Goal: Task Accomplishment & Management: Use online tool/utility

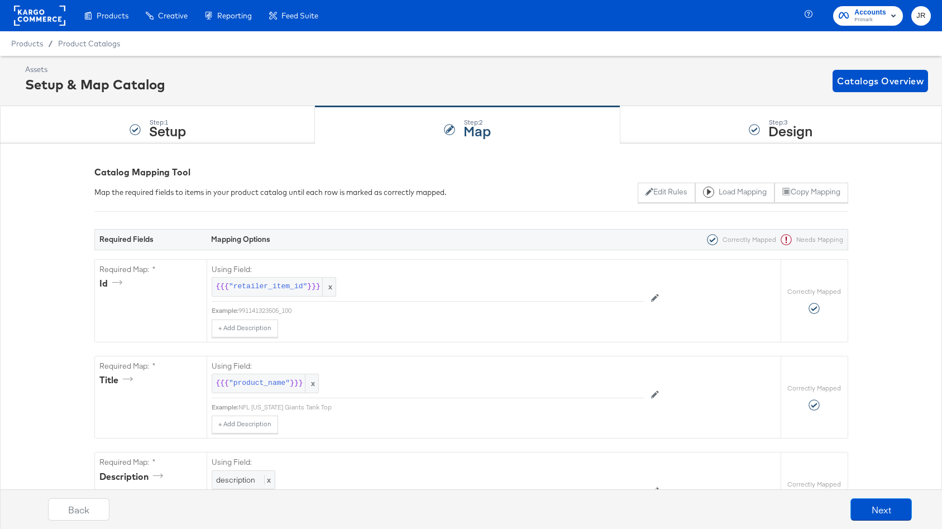
scroll to position [2170, 0]
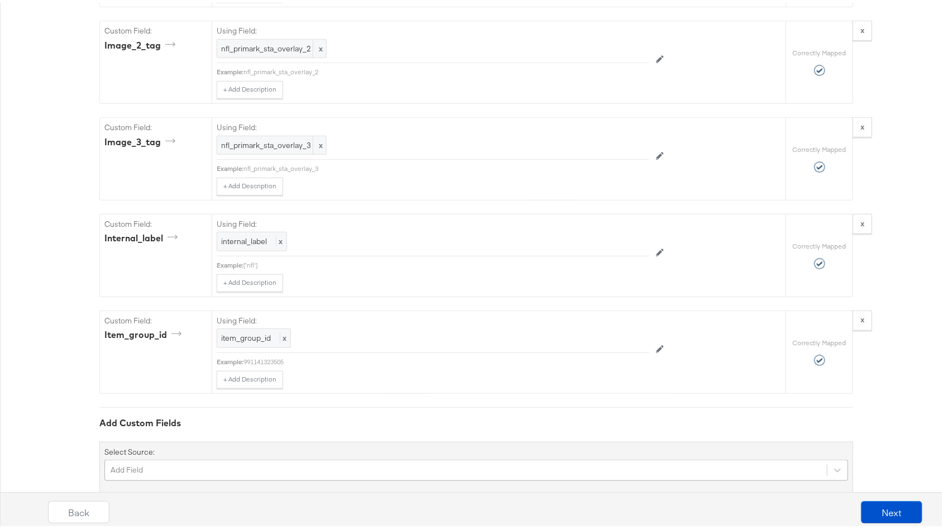
click at [155, 457] on div "Add Field" at bounding box center [476, 467] width 744 height 21
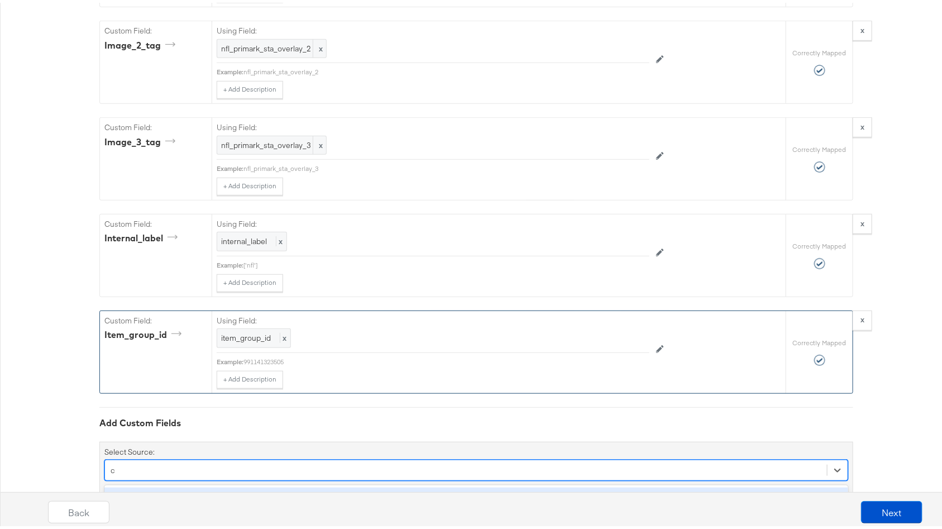
scroll to position [2264, 0]
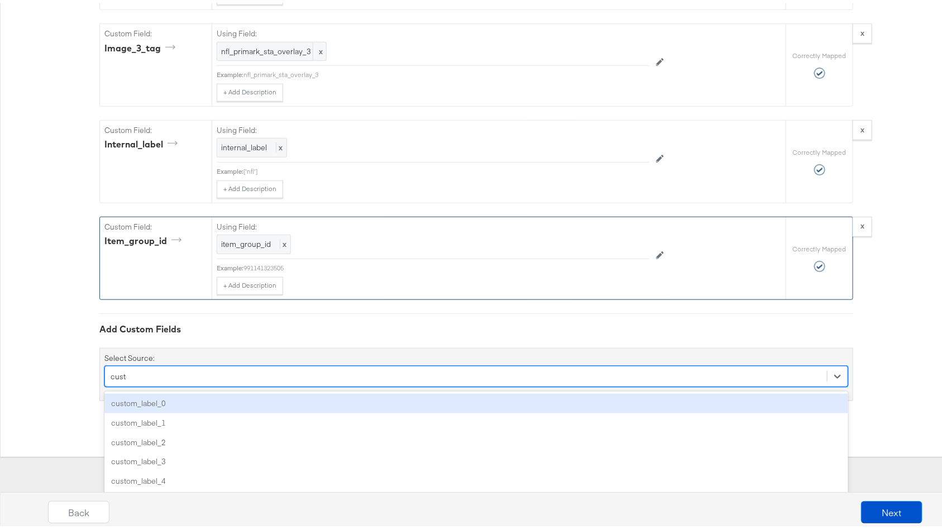
type input "custom"
click at [257, 391] on div "custom_label_0" at bounding box center [476, 401] width 744 height 20
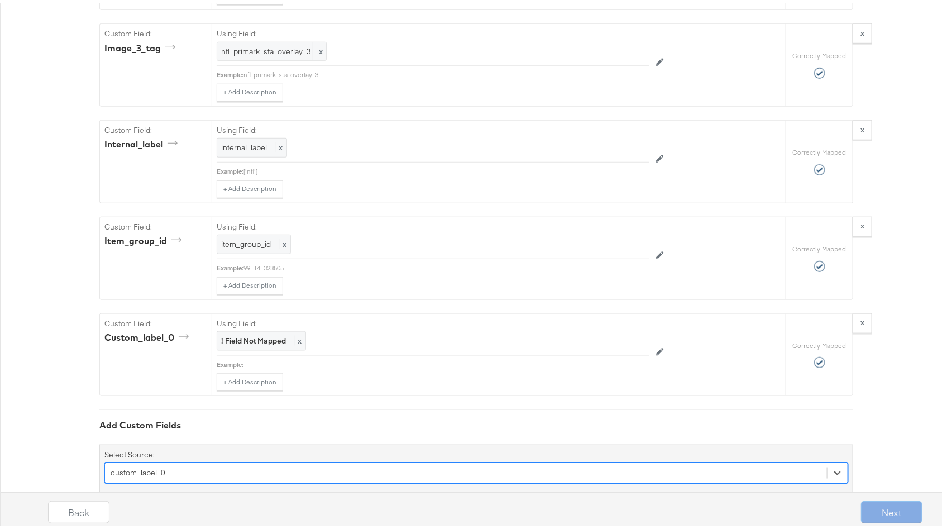
scroll to position [2266, 0]
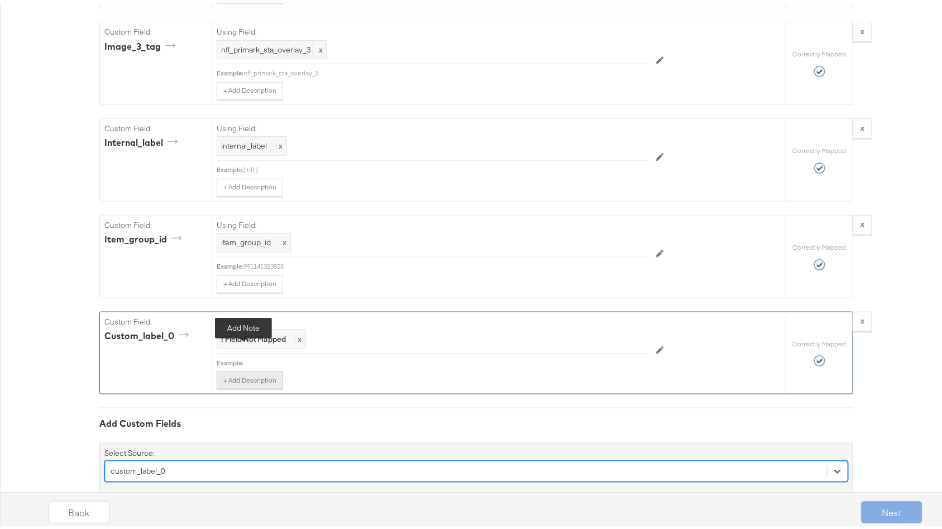
click at [259, 368] on button "+ Add Description" at bounding box center [250, 377] width 66 height 18
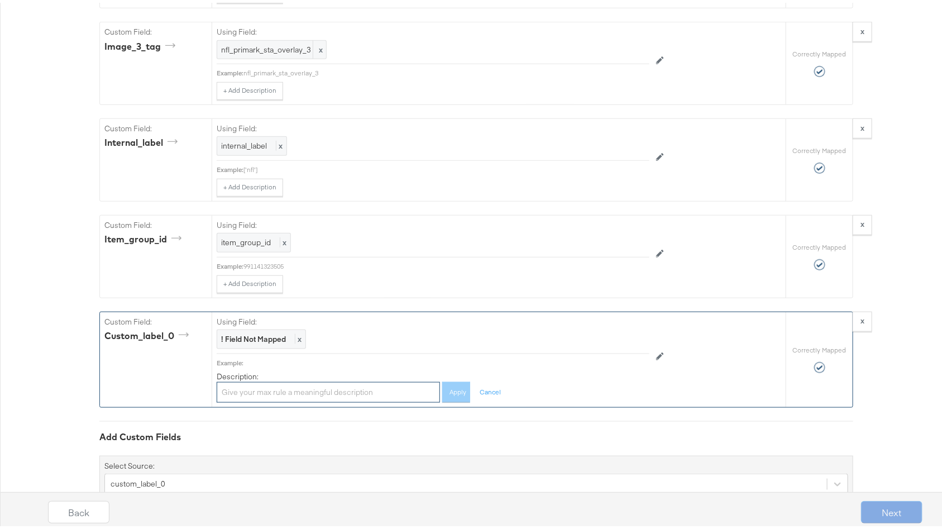
click at [300, 379] on input "text" at bounding box center [328, 389] width 223 height 21
click at [280, 327] on div "! Field Not Mapped x" at bounding box center [261, 337] width 89 height 20
click at [544, 327] on div "Select..." at bounding box center [407, 336] width 381 height 19
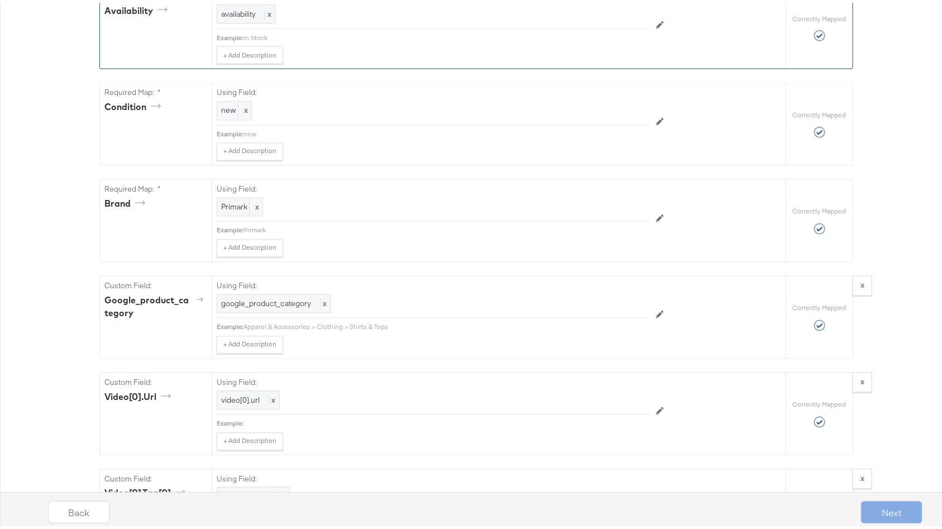
scroll to position [0, 0]
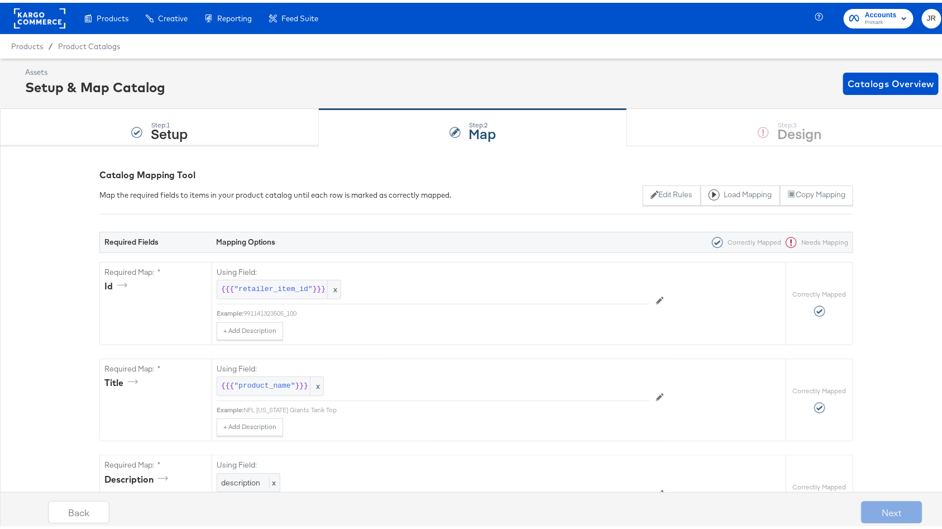
click at [0, 0] on div "Product Catalogs" at bounding box center [0, 0] width 0 height 0
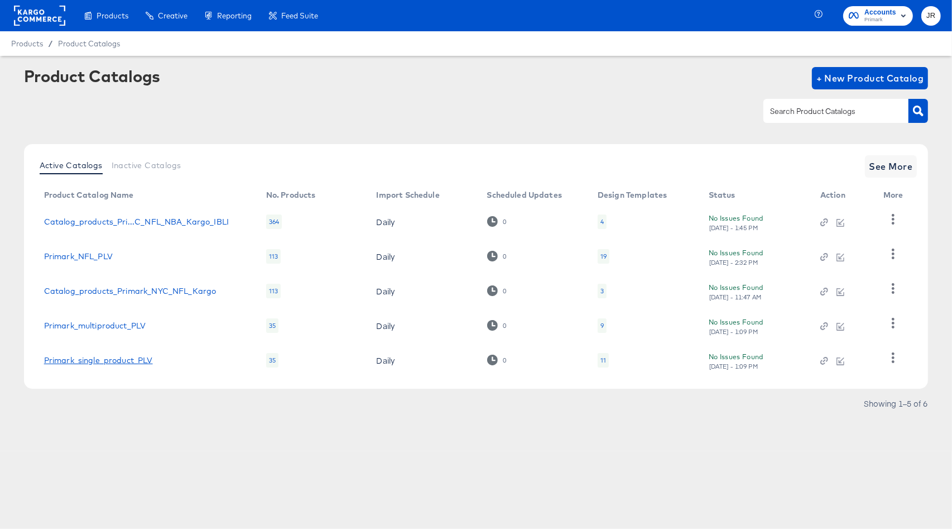
click at [96, 357] on link "Primark_single_product_PLV" at bounding box center [98, 360] width 109 height 9
click at [152, 161] on span "Inactive Catalogs" at bounding box center [147, 165] width 70 height 9
click at [886, 164] on span "See More" at bounding box center [892, 167] width 44 height 16
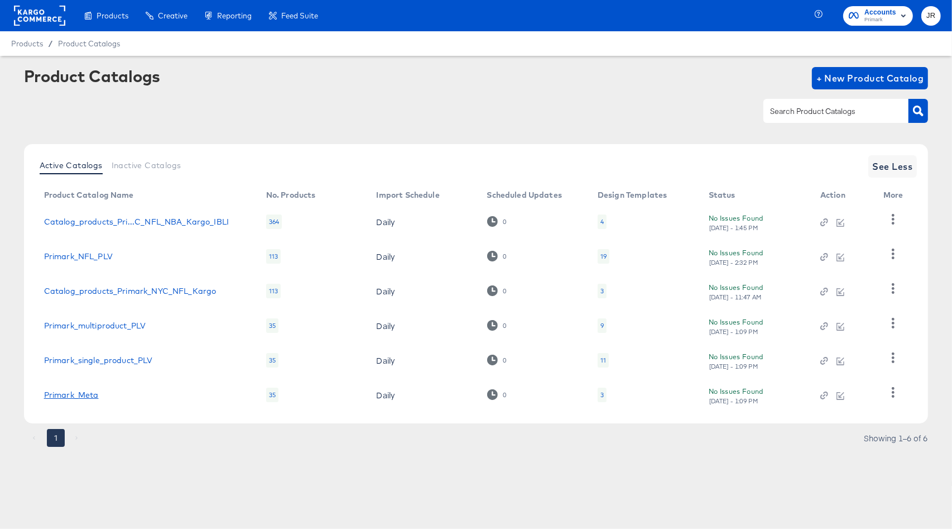
click at [85, 393] on link "Primark_Meta" at bounding box center [71, 394] width 55 height 9
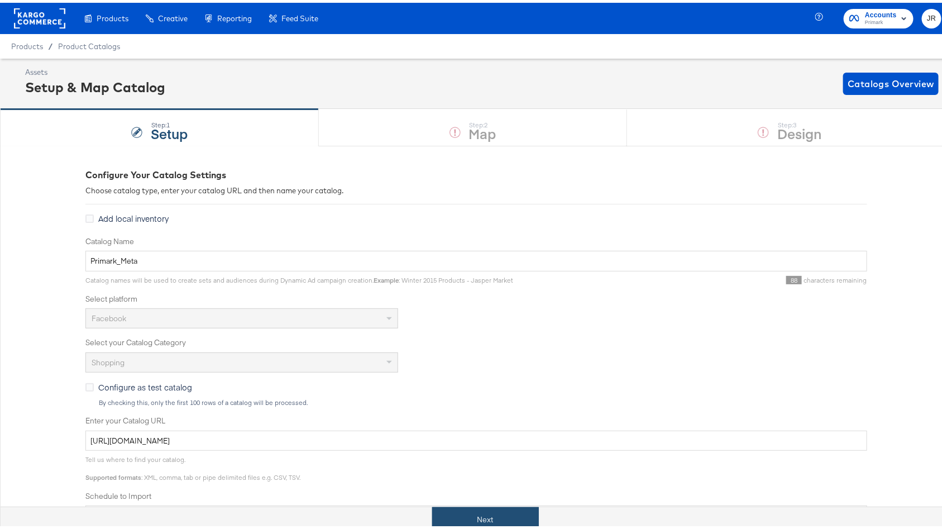
click at [480, 514] on button "Next" at bounding box center [485, 516] width 107 height 25
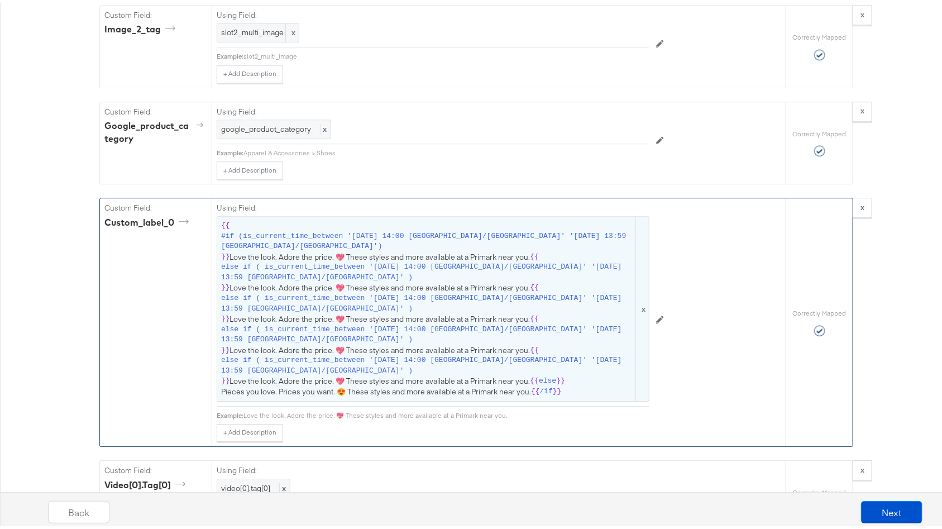
scroll to position [1352, 0]
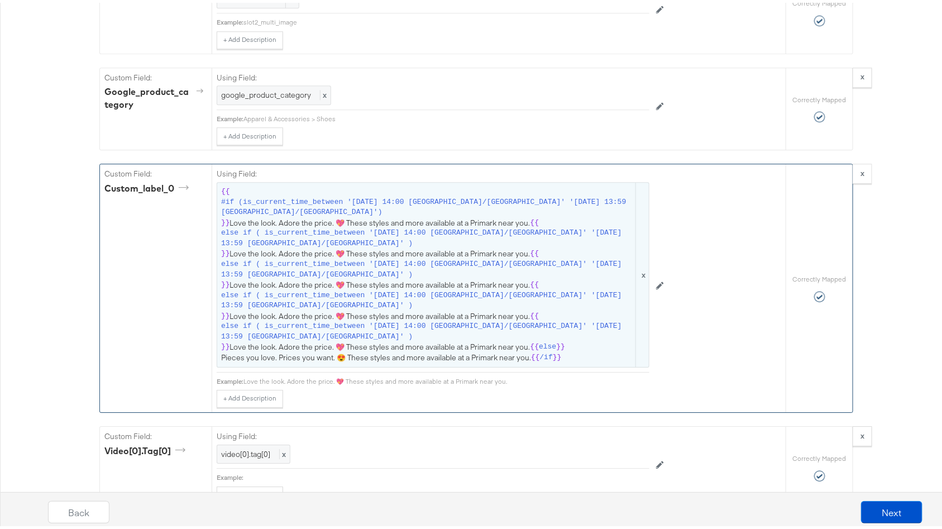
click at [257, 203] on span "{{ #if (is_current_time_between '[DATE] 14:00 [GEOGRAPHIC_DATA]/[GEOGRAPHIC_DAT…" at bounding box center [433, 272] width 424 height 176
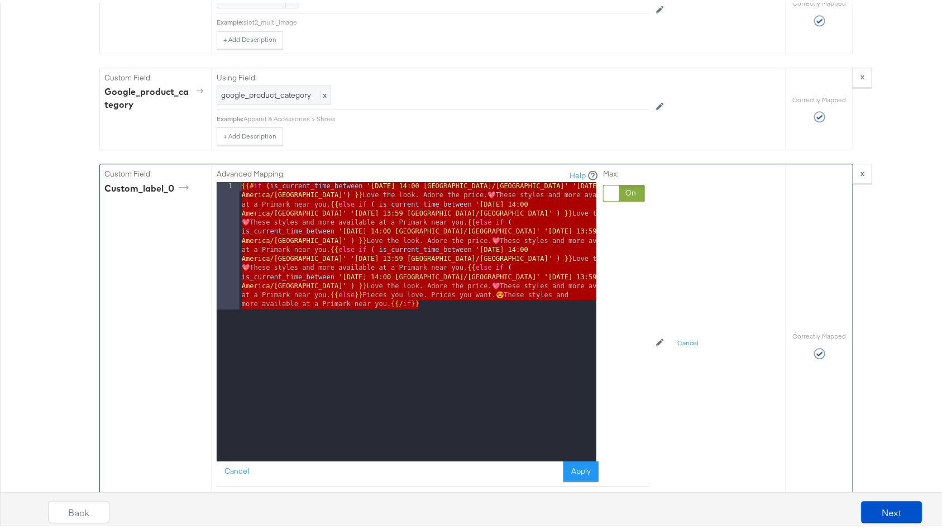
drag, startPoint x: 444, startPoint y: 287, endPoint x: 230, endPoint y: 168, distance: 245.1
click at [230, 179] on div "1 {{# if ( is_current_time_between '[DATE] 14:00 [GEOGRAPHIC_DATA]/[GEOGRAPHIC_…" at bounding box center [407, 318] width 380 height 279
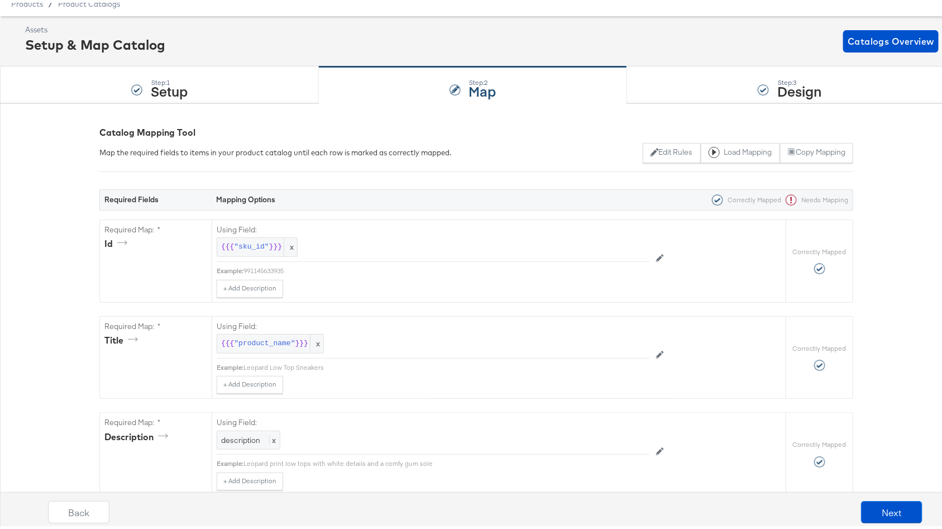
scroll to position [0, 0]
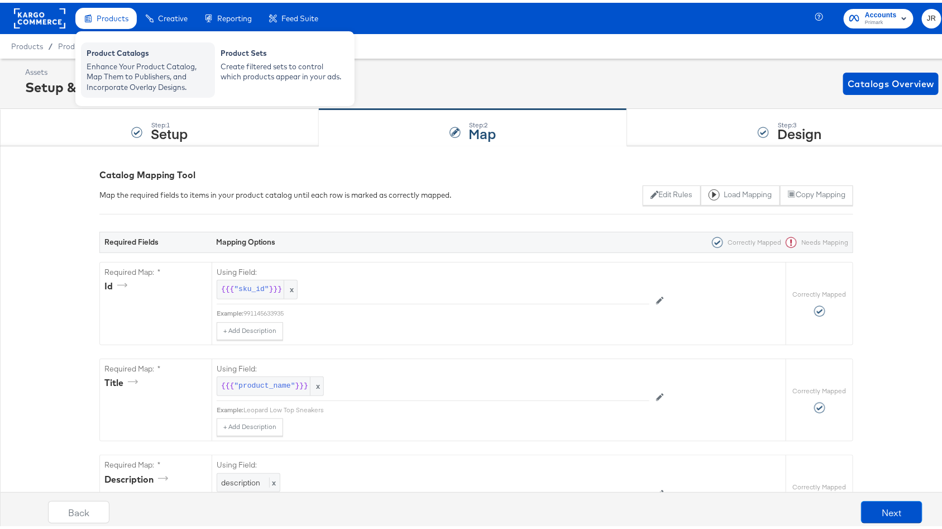
click at [117, 64] on div "Enhance Your Product Catalog, Map Them to Publishers, and Incorporate Overlay D…" at bounding box center [148, 74] width 123 height 31
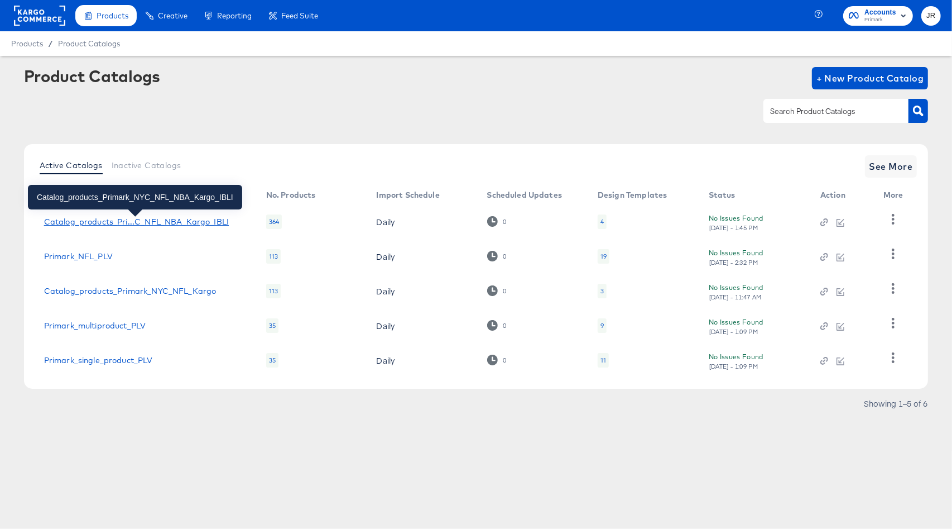
click at [180, 218] on div "Catalog_products_Pri...C_NFL_NBA_Kargo_IBLI" at bounding box center [136, 221] width 185 height 9
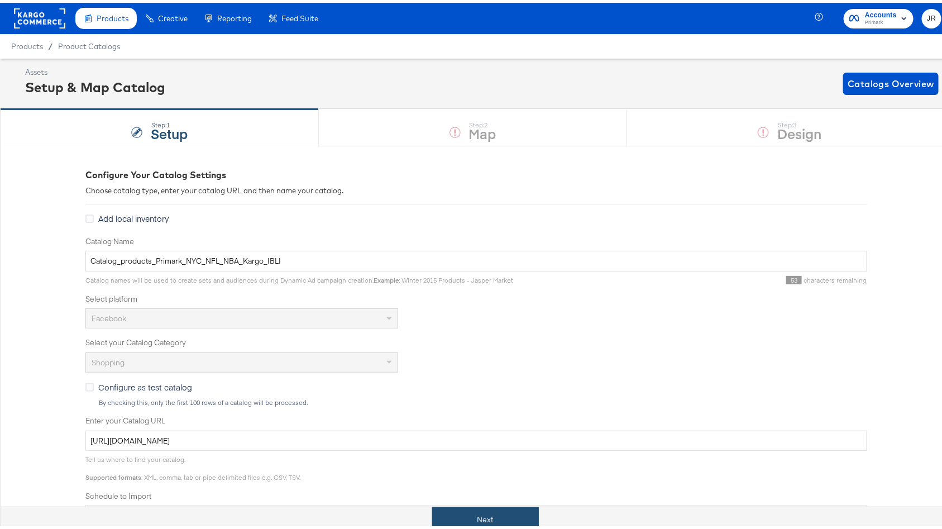
click at [493, 516] on button "Next" at bounding box center [485, 516] width 107 height 25
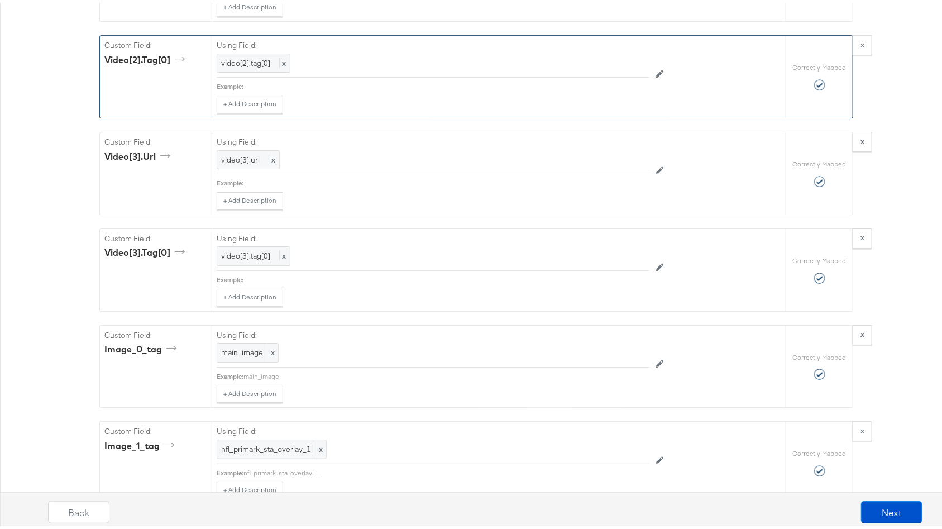
scroll to position [2170, 0]
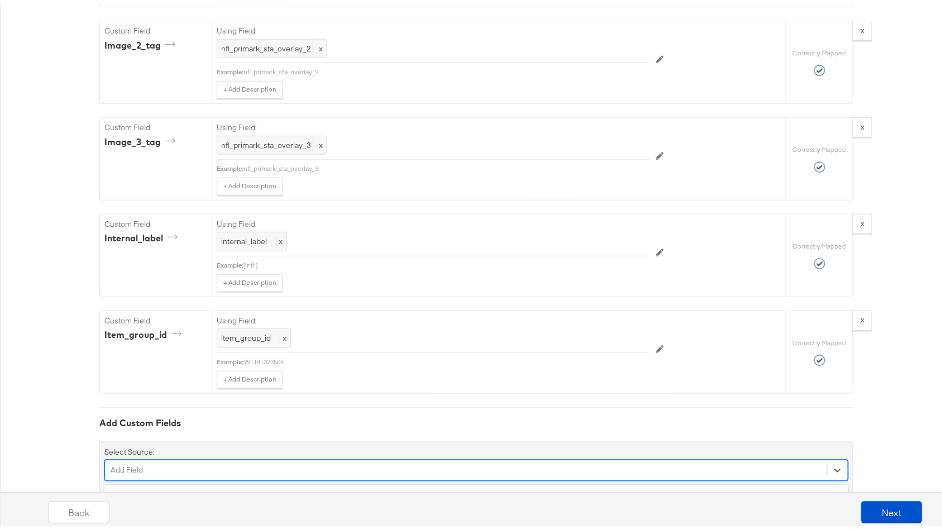
click at [179, 457] on div "option color focused, 5 of 157. 157 results available. Use Up and Down to choos…" at bounding box center [476, 467] width 744 height 21
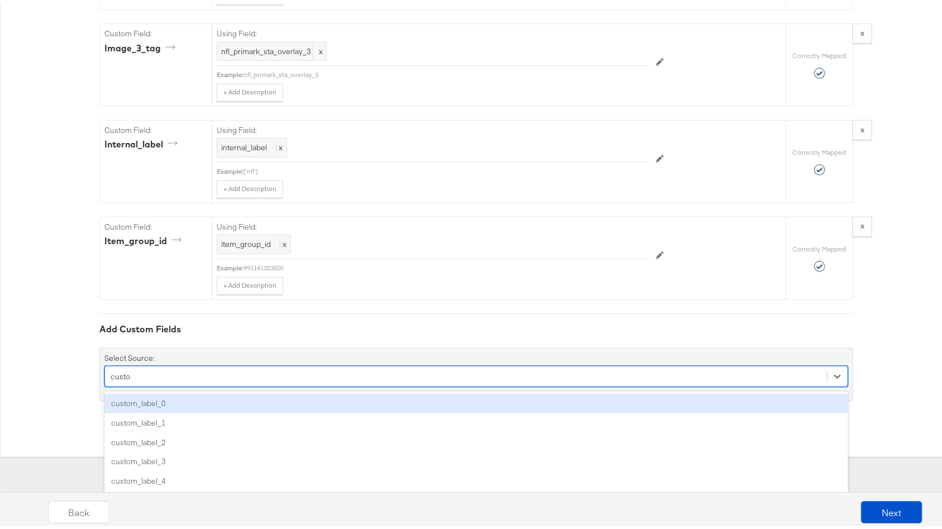
type input "custom"
click at [214, 391] on div "custom_label_0" at bounding box center [476, 401] width 744 height 20
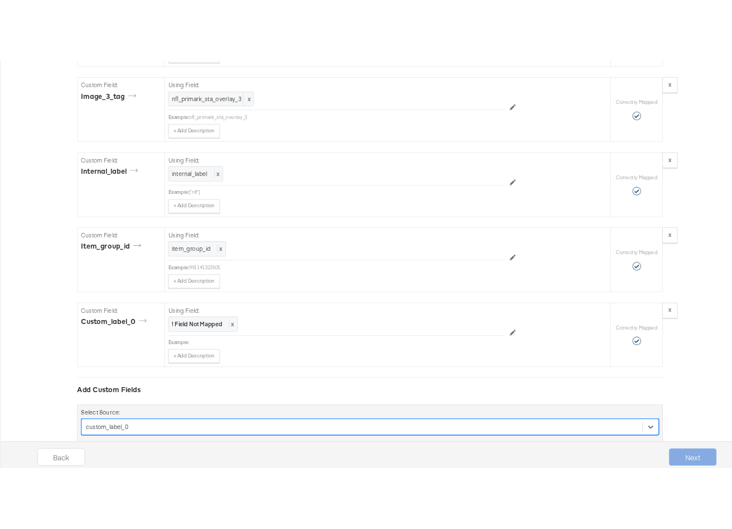
scroll to position [2266, 0]
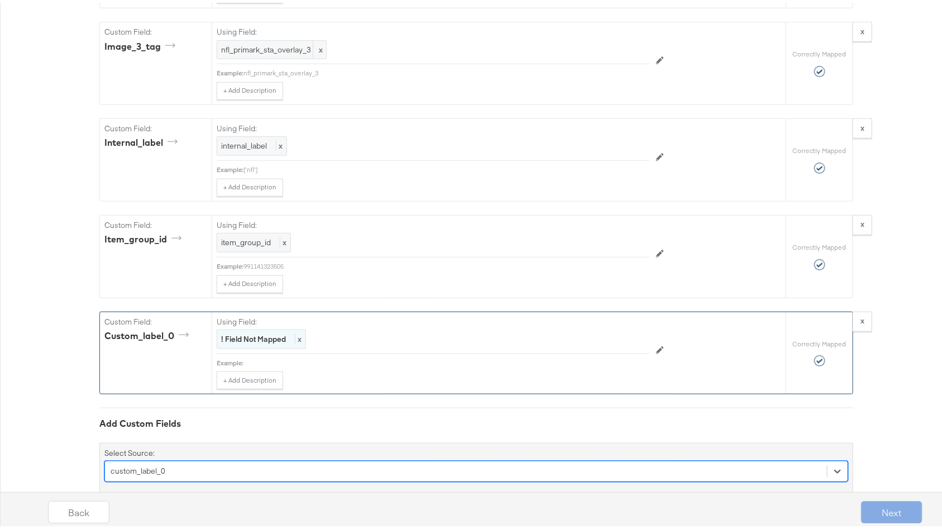
click at [252, 327] on div "! Field Not Mapped x" at bounding box center [261, 337] width 89 height 20
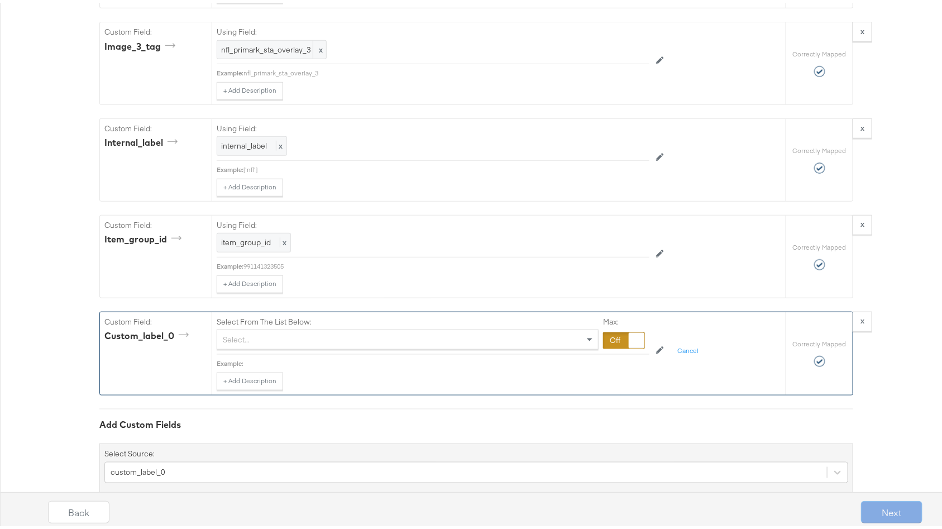
click at [629, 330] on div at bounding box center [637, 338] width 16 height 16
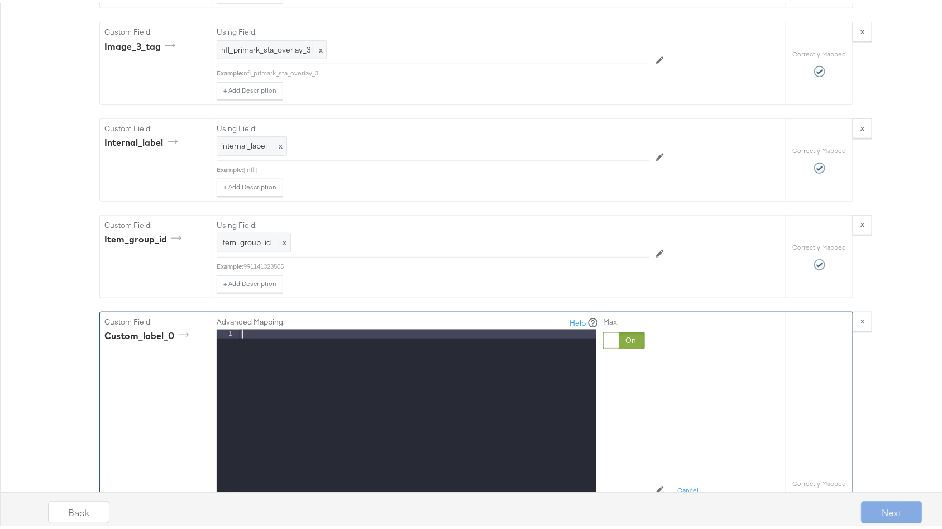
click at [343, 327] on div at bounding box center [417, 476] width 357 height 298
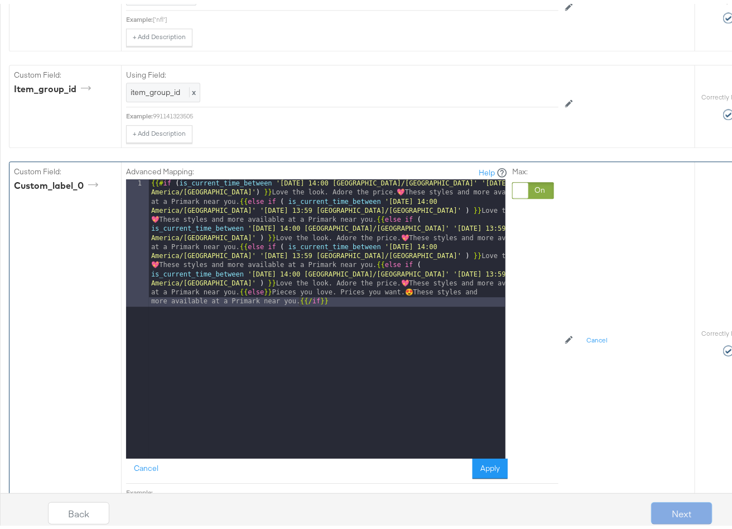
scroll to position [2425, 0]
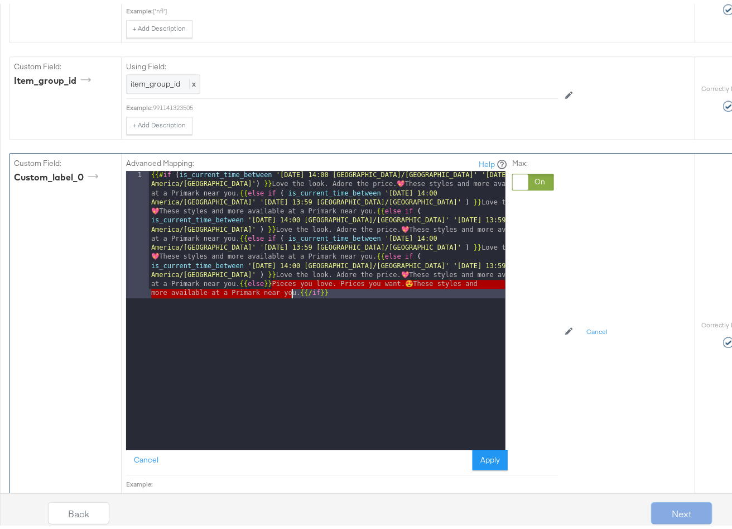
drag, startPoint x: 270, startPoint y: 253, endPoint x: 292, endPoint y: 262, distance: 23.5
click at [292, 262] on div "{{# if ( is_current_time_between '[DATE] 14:00 [GEOGRAPHIC_DATA]/[GEOGRAPHIC_DA…" at bounding box center [327, 433] width 357 height 533
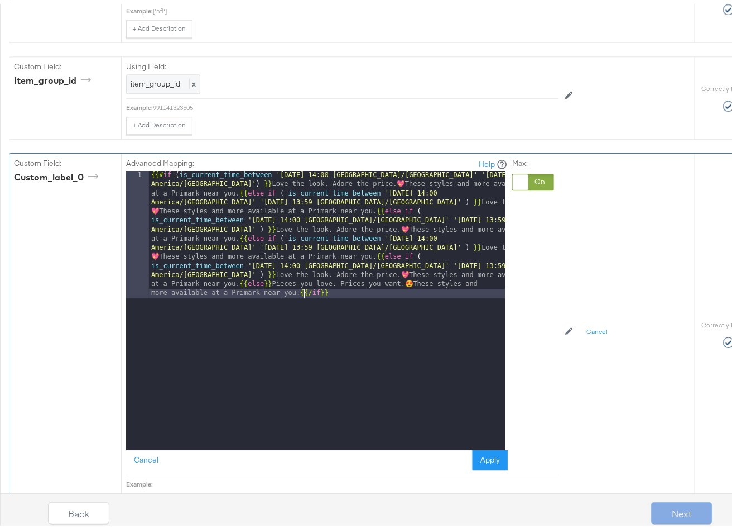
click at [302, 267] on div "{{# if ( is_current_time_between '[DATE] 14:00 [GEOGRAPHIC_DATA]/[GEOGRAPHIC_DA…" at bounding box center [327, 433] width 357 height 533
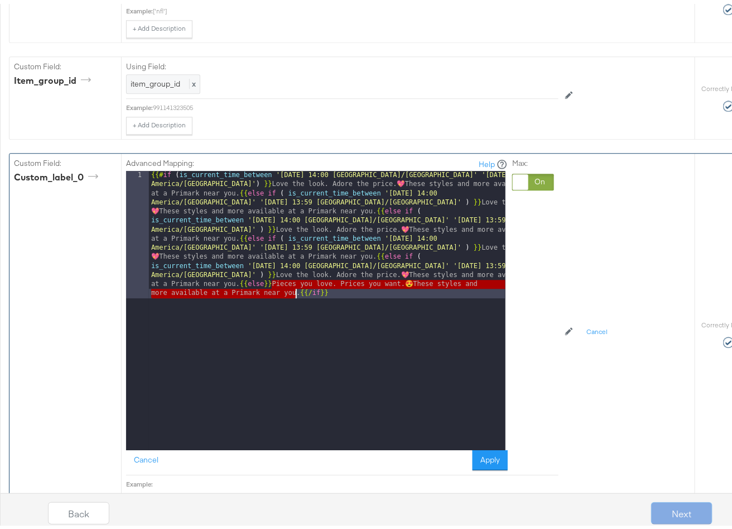
drag, startPoint x: 271, startPoint y: 253, endPoint x: 295, endPoint y: 263, distance: 25.3
click at [295, 263] on div "{{# if ( is_current_time_between '[DATE] 14:00 [GEOGRAPHIC_DATA]/[GEOGRAPHIC_DA…" at bounding box center [327, 433] width 357 height 533
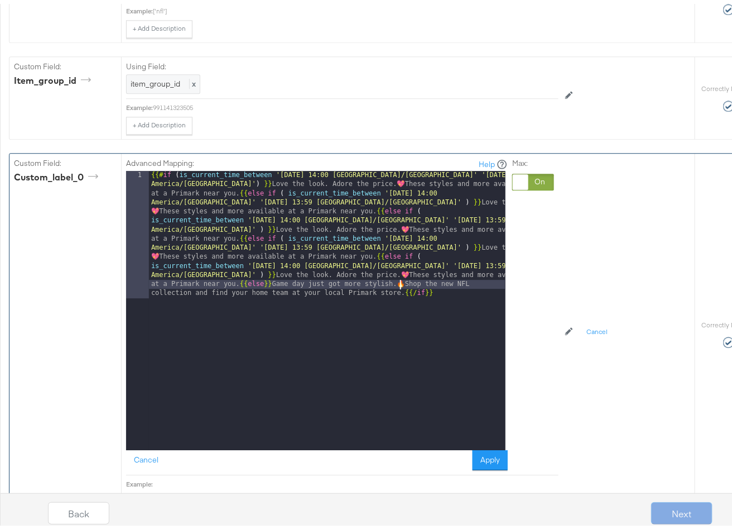
click at [401, 258] on div "{{# if ( is_current_time_between '[DATE] 14:00 [GEOGRAPHIC_DATA]/[GEOGRAPHIC_DA…" at bounding box center [327, 433] width 357 height 533
click at [409, 255] on div "{{# if ( is_current_time_between '[DATE] 14:00 [GEOGRAPHIC_DATA]/[GEOGRAPHIC_DA…" at bounding box center [327, 433] width 357 height 533
click at [458, 306] on div "{{# if ( is_current_time_between '[DATE] 14:00 [GEOGRAPHIC_DATA]/[GEOGRAPHIC_DA…" at bounding box center [327, 433] width 357 height 533
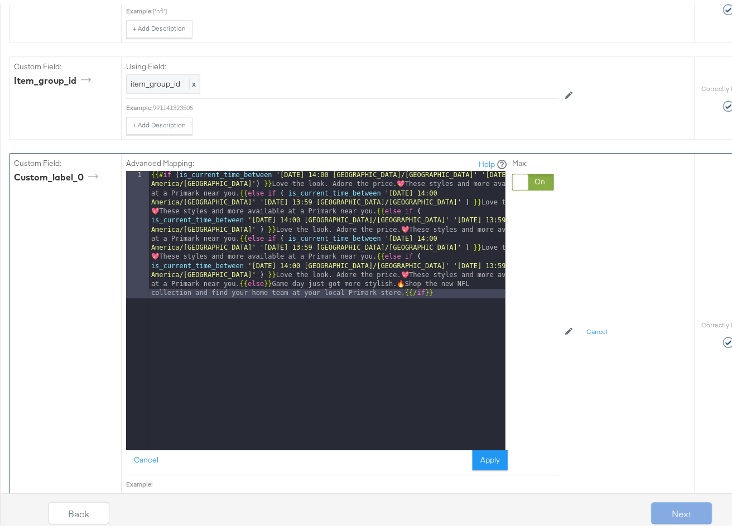
click at [436, 340] on div "{{# if ( is_current_time_between '[DATE] 14:00 [GEOGRAPHIC_DATA]/[GEOGRAPHIC_DA…" at bounding box center [327, 433] width 357 height 533
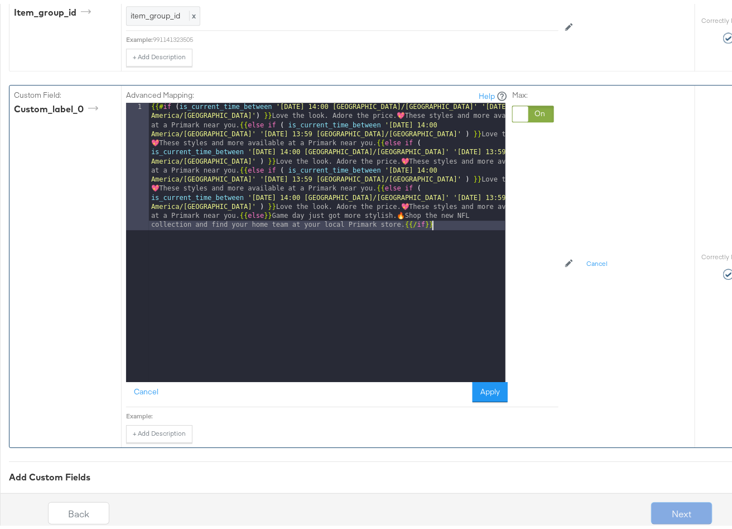
scroll to position [2483, 0]
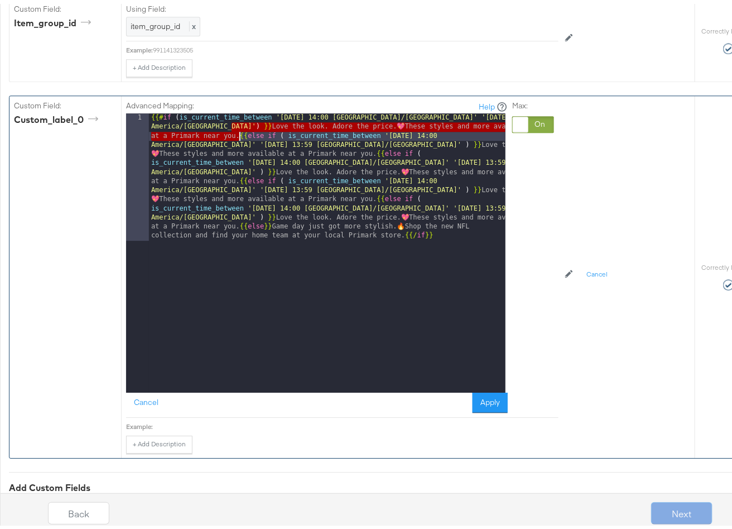
drag, startPoint x: 231, startPoint y: 95, endPoint x: 239, endPoint y: 106, distance: 13.5
click at [239, 109] on div "{{# if ( is_current_time_between '[DATE] 14:00 [GEOGRAPHIC_DATA]/[GEOGRAPHIC_DA…" at bounding box center [327, 375] width 357 height 533
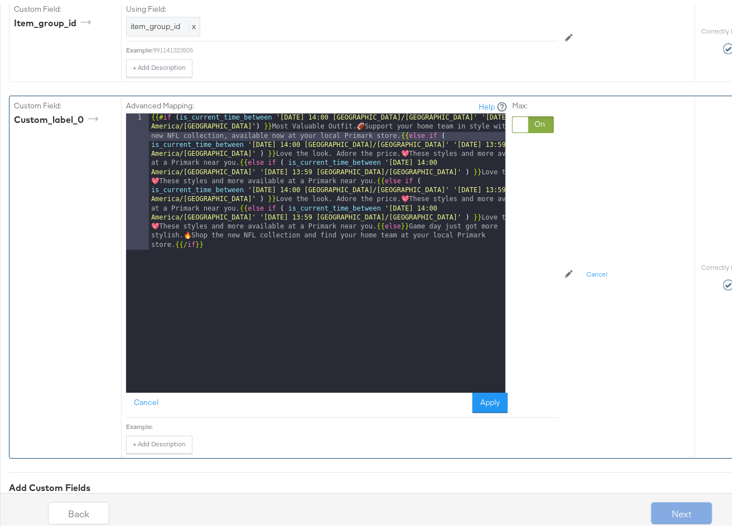
click at [374, 249] on div "{{# if ( is_current_time_between '[DATE] 14:00 [GEOGRAPHIC_DATA]/[GEOGRAPHIC_DA…" at bounding box center [327, 385] width 357 height 552
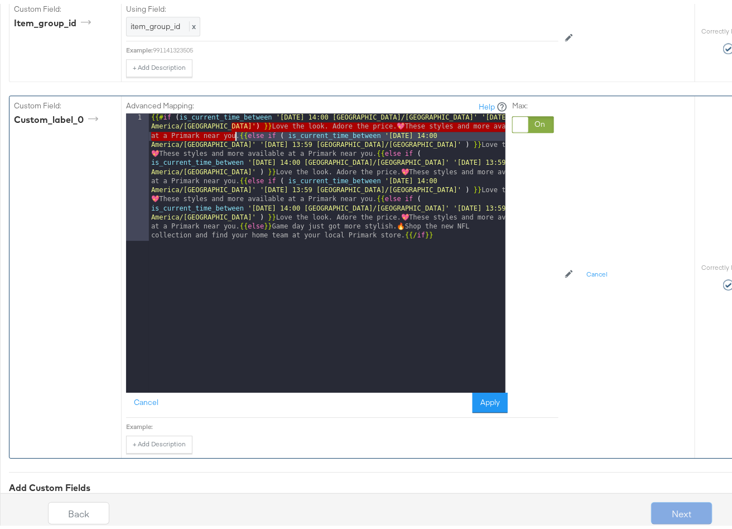
drag, startPoint x: 231, startPoint y: 95, endPoint x: 236, endPoint y: 106, distance: 12.2
click at [236, 109] on div "{{# if ( is_current_time_between '[DATE] 14:00 [GEOGRAPHIC_DATA]/[GEOGRAPHIC_DA…" at bounding box center [327, 375] width 357 height 533
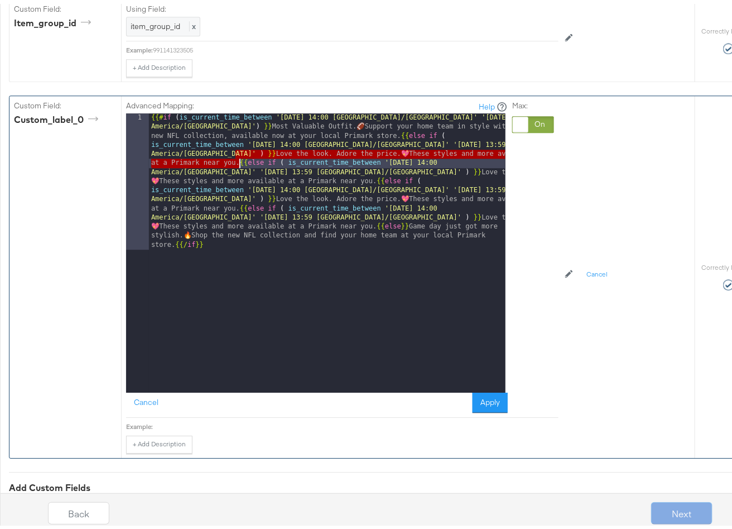
drag, startPoint x: 236, startPoint y: 124, endPoint x: 238, endPoint y: 132, distance: 8.3
click at [238, 132] on div "{{# if ( is_current_time_between '[DATE] 14:00 [GEOGRAPHIC_DATA]/[GEOGRAPHIC_DA…" at bounding box center [327, 385] width 357 height 552
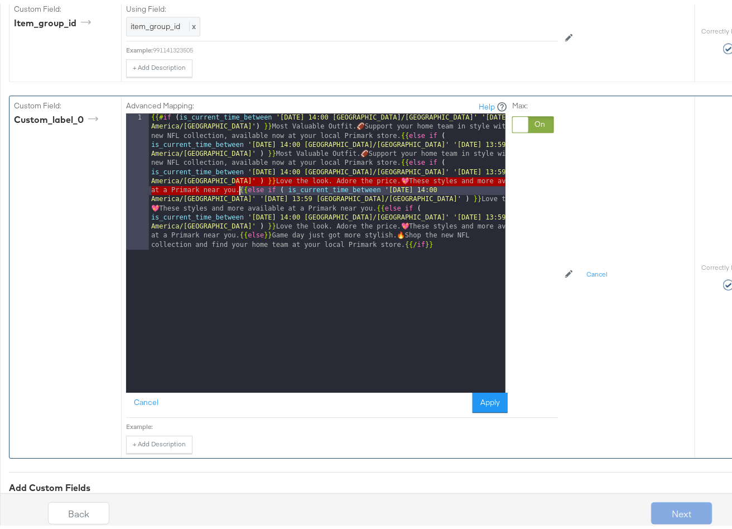
drag, startPoint x: 236, startPoint y: 152, endPoint x: 240, endPoint y: 162, distance: 11.0
click at [240, 162] on div "{{# if ( is_current_time_between '[DATE] 14:00 [GEOGRAPHIC_DATA]/[GEOGRAPHIC_DA…" at bounding box center [327, 385] width 357 height 552
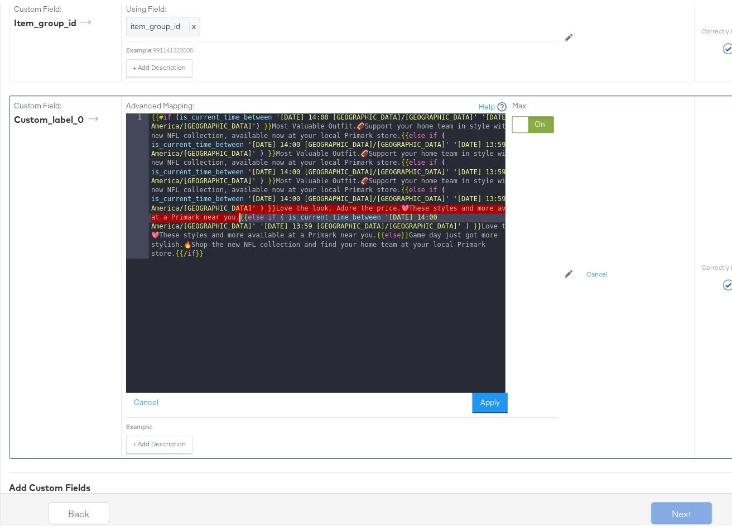
drag, startPoint x: 234, startPoint y: 178, endPoint x: 238, endPoint y: 187, distance: 10.3
click at [238, 187] on div "{{# if ( is_current_time_between '[DATE] 14:00 [GEOGRAPHIC_DATA]/[GEOGRAPHIC_DA…" at bounding box center [327, 393] width 357 height 569
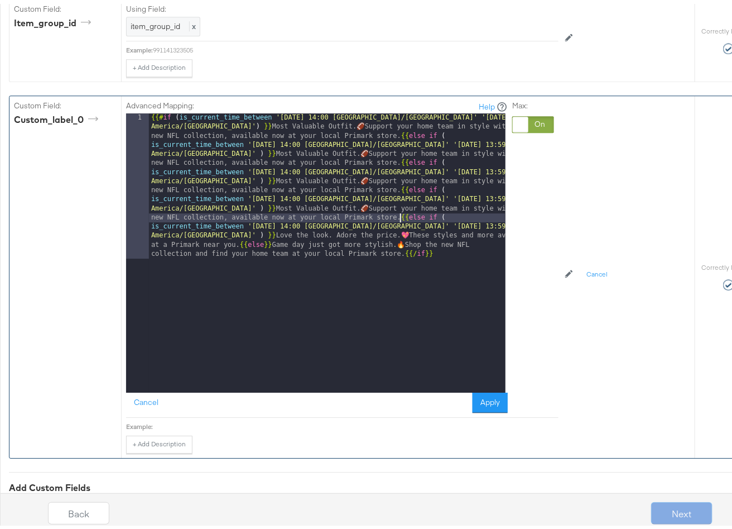
click at [382, 238] on div "{{# if ( is_current_time_between '[DATE] 14:00 [GEOGRAPHIC_DATA]/[GEOGRAPHIC_DA…" at bounding box center [327, 393] width 357 height 569
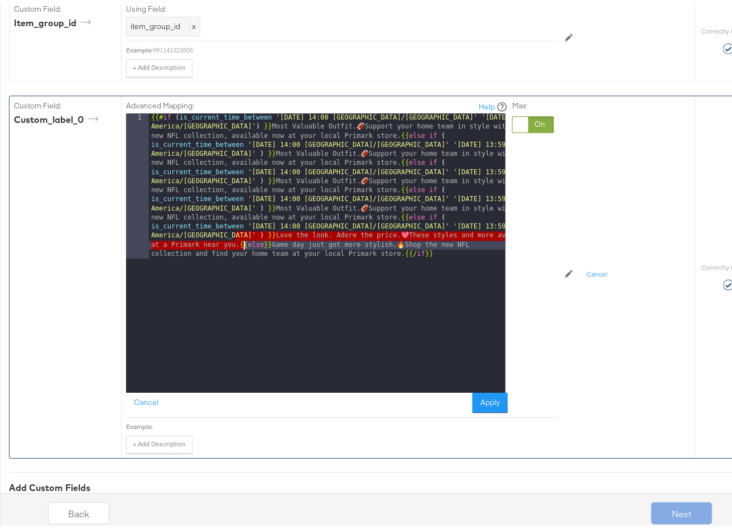
drag, startPoint x: 233, startPoint y: 205, endPoint x: 243, endPoint y: 215, distance: 14.2
click at [243, 215] on div "{{# if ( is_current_time_between '[DATE] 14:00 [GEOGRAPHIC_DATA]/[GEOGRAPHIC_DA…" at bounding box center [327, 393] width 357 height 569
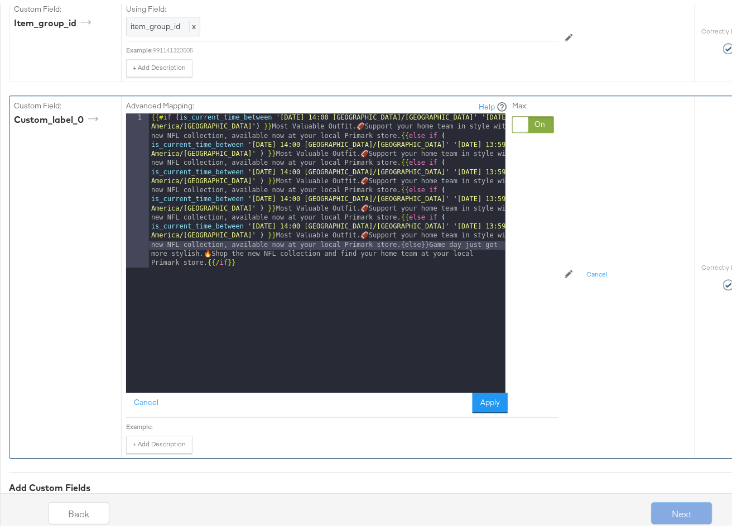
click at [385, 234] on div "{{# if ( is_current_time_between '[DATE] 14:00 [GEOGRAPHIC_DATA]/[GEOGRAPHIC_DA…" at bounding box center [327, 403] width 357 height 588
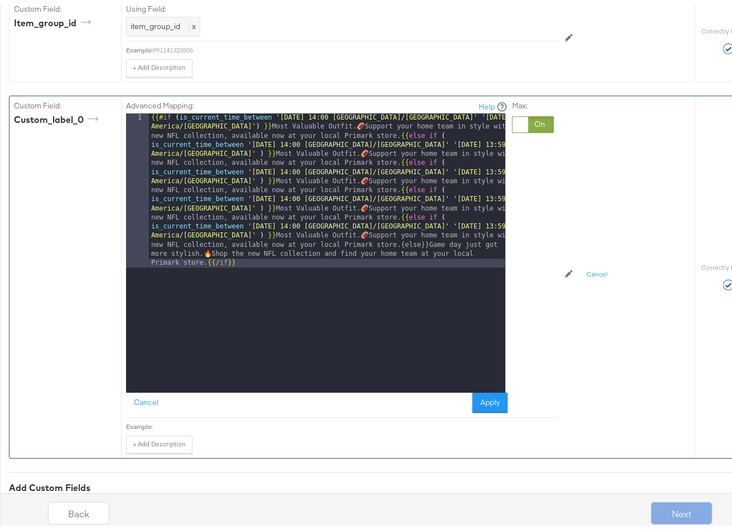
click at [366, 255] on div "{{# if ( is_current_time_between '[DATE] 14:00 [GEOGRAPHIC_DATA]/[GEOGRAPHIC_DA…" at bounding box center [327, 403] width 357 height 588
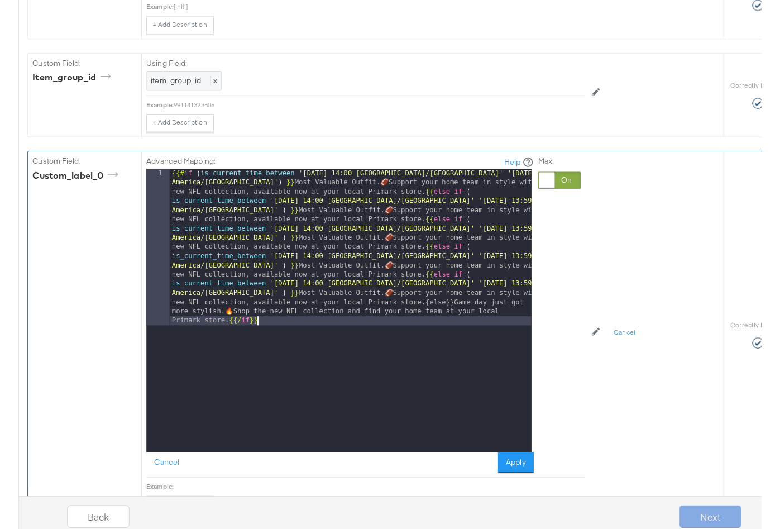
scroll to position [2439, 0]
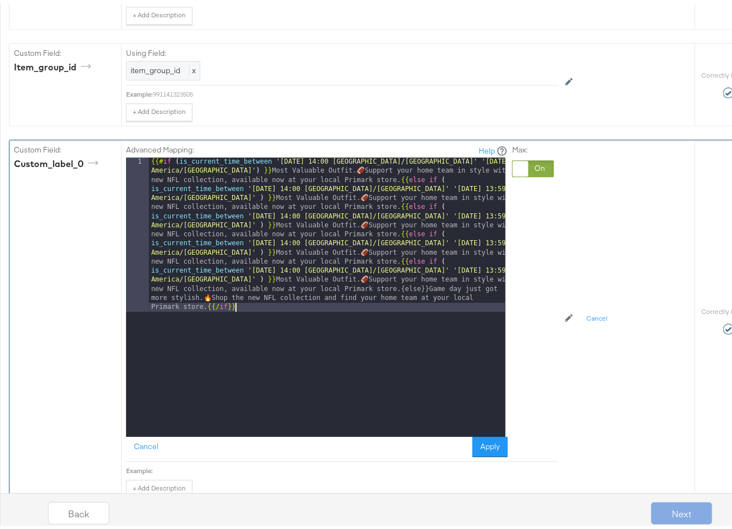
click at [300, 297] on div "{{# if ( is_current_time_between '[DATE] 14:00 [GEOGRAPHIC_DATA]/[GEOGRAPHIC_DA…" at bounding box center [327, 448] width 357 height 588
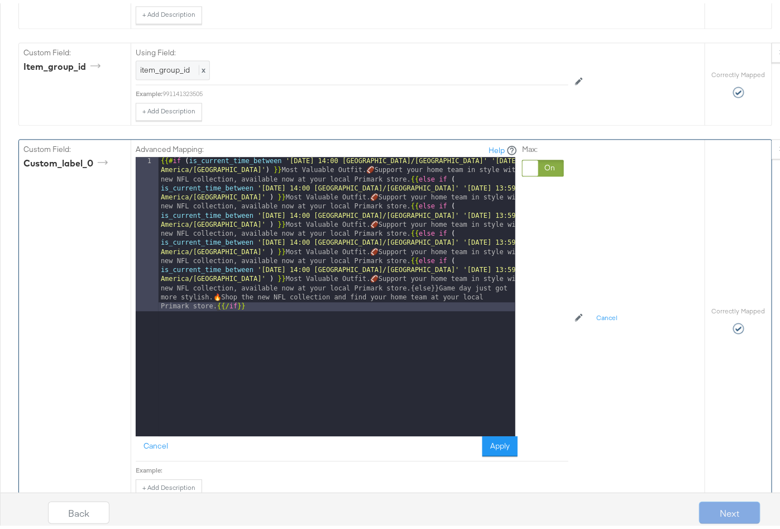
click at [333, 154] on div "{{# if ( is_current_time_between '[DATE] 14:00 [GEOGRAPHIC_DATA]/[GEOGRAPHIC_DA…" at bounding box center [337, 448] width 357 height 588
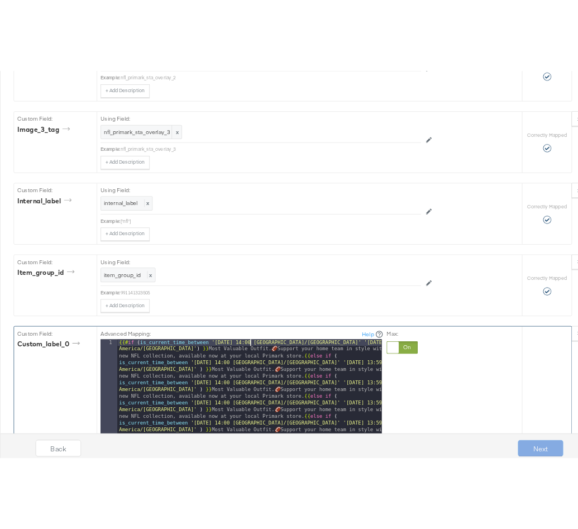
scroll to position [2312, 0]
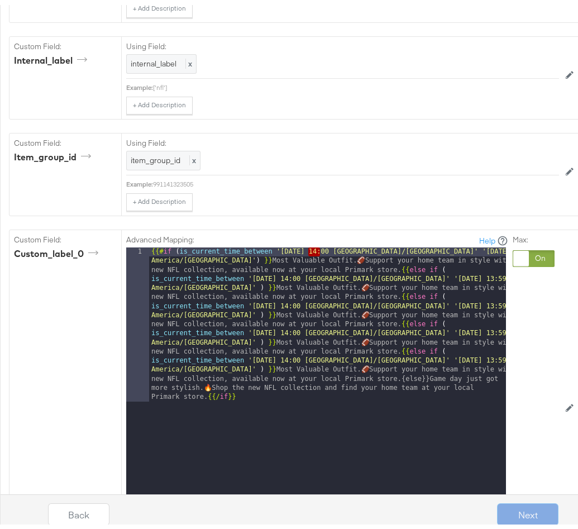
scroll to position [2352, 0]
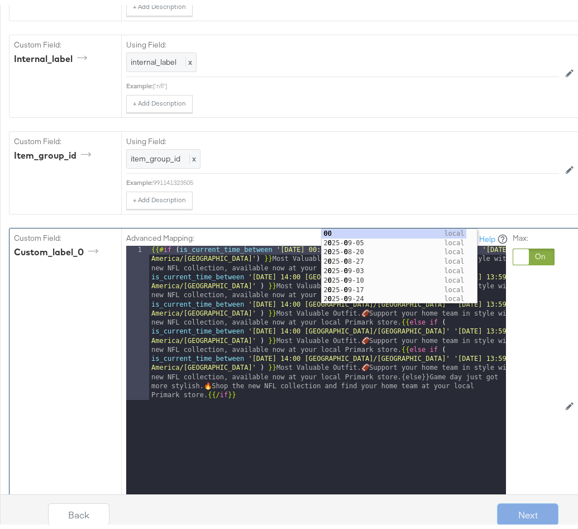
click at [395, 241] on div "{{# if ( is_current_time_between '[DATE] 00:00 [GEOGRAPHIC_DATA]/[GEOGRAPHIC_DA…" at bounding box center [327, 535] width 357 height 588
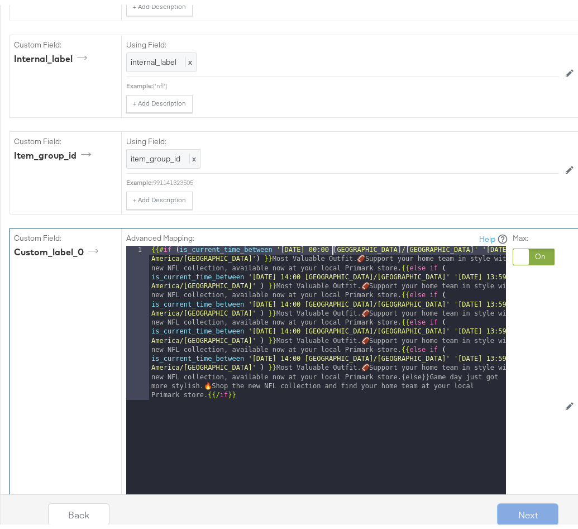
click at [332, 241] on div "{{# if ( is_current_time_between '[DATE] 00:00 [GEOGRAPHIC_DATA]/[GEOGRAPHIC_DA…" at bounding box center [327, 535] width 357 height 588
click at [429, 241] on div "{{# if ( is_current_time_between '[DATE] 00:00 [GEOGRAPHIC_DATA]/[GEOGRAPHIC_DA…" at bounding box center [327, 535] width 357 height 588
click at [448, 241] on div "{{# if ( is_current_time_between '[DATE] 00:00 [GEOGRAPHIC_DATA]/[GEOGRAPHIC_DA…" at bounding box center [327, 535] width 357 height 588
click at [461, 241] on div "{{# if ( is_current_time_between '[DATE] 00:00 [GEOGRAPHIC_DATA]/[GEOGRAPHIC_DA…" at bounding box center [327, 535] width 357 height 588
click at [490, 241] on div "{{# if ( is_current_time_between '[DATE] 00:00 [GEOGRAPHIC_DATA]/[GEOGRAPHIC_DA…" at bounding box center [327, 535] width 357 height 588
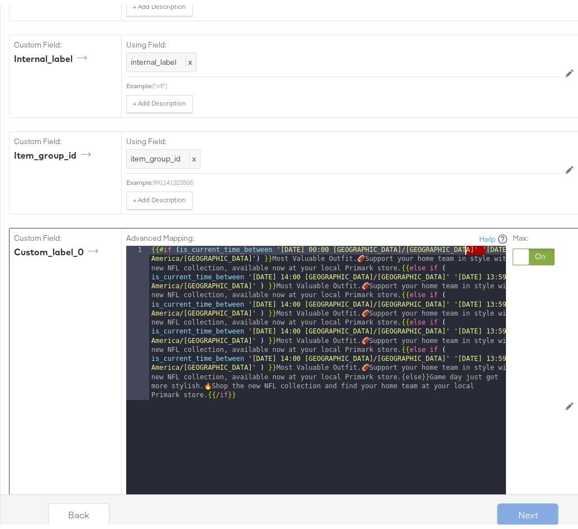
drag, startPoint x: 487, startPoint y: 219, endPoint x: 466, endPoint y: 219, distance: 21.8
click at [466, 241] on div "{{# if ( is_current_time_between '[DATE] 00:00 [GEOGRAPHIC_DATA]/[GEOGRAPHIC_DA…" at bounding box center [327, 535] width 357 height 588
paste textarea
click at [474, 241] on div "{{# if ( is_current_time_between '[DATE] 00:00 [GEOGRAPHIC_DATA]/[GEOGRAPHIC_DA…" at bounding box center [327, 535] width 357 height 588
click at [486, 241] on div "{{# if ( is_current_time_between '[DATE] 00:00 [GEOGRAPHIC_DATA]/[GEOGRAPHIC_DA…" at bounding box center [327, 535] width 357 height 588
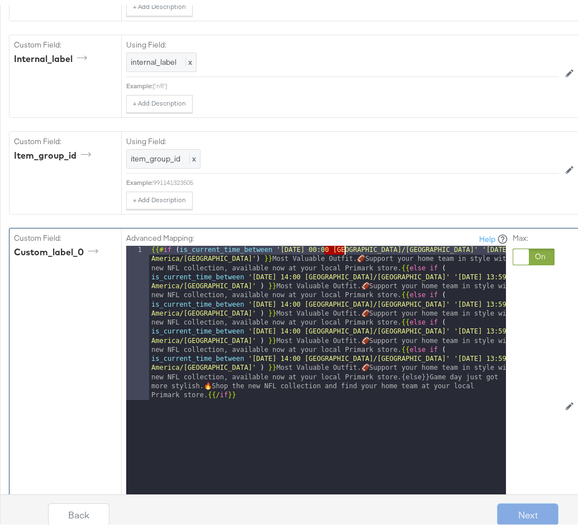
drag, startPoint x: 324, startPoint y: 219, endPoint x: 343, endPoint y: 222, distance: 19.7
click at [343, 241] on div "{{# if ( is_current_time_between '[DATE] 00:00 [GEOGRAPHIC_DATA]/[GEOGRAPHIC_DA…" at bounding box center [327, 535] width 357 height 588
click at [299, 245] on div "{{# if ( is_current_time_between '[DATE] 00:00 [GEOGRAPHIC_DATA]/[GEOGRAPHIC_DA…" at bounding box center [327, 535] width 357 height 588
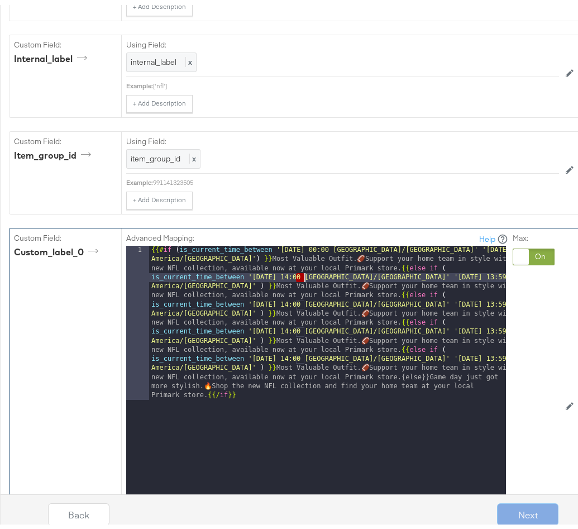
click at [310, 246] on div "{{# if ( is_current_time_between '[DATE] 00:00 [GEOGRAPHIC_DATA]/[GEOGRAPHIC_DA…" at bounding box center [327, 535] width 357 height 588
drag, startPoint x: 316, startPoint y: 246, endPoint x: 297, endPoint y: 244, distance: 19.1
click at [297, 244] on div "{{# if ( is_current_time_between '[DATE] 00:00 [GEOGRAPHIC_DATA]/[GEOGRAPHIC_DA…" at bounding box center [327, 535] width 357 height 588
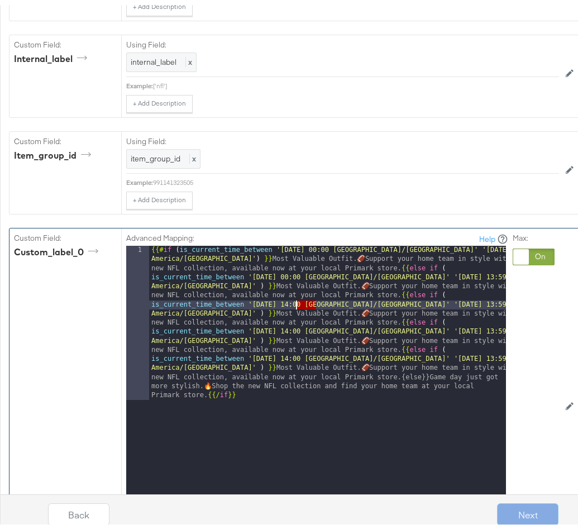
drag, startPoint x: 315, startPoint y: 272, endPoint x: 296, endPoint y: 273, distance: 18.4
click at [296, 273] on div "{{# if ( is_current_time_between '[DATE] 00:00 [GEOGRAPHIC_DATA]/[GEOGRAPHIC_DA…" at bounding box center [327, 535] width 357 height 588
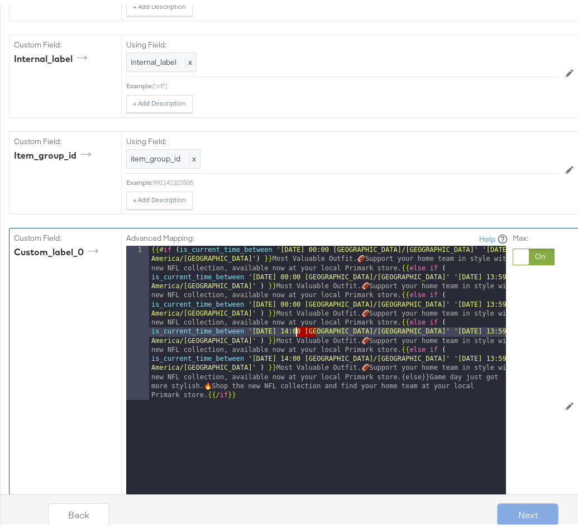
drag, startPoint x: 315, startPoint y: 300, endPoint x: 297, endPoint y: 300, distance: 17.9
click at [297, 300] on div "{{# if ( is_current_time_between '[DATE] 00:00 [GEOGRAPHIC_DATA]/[GEOGRAPHIC_DA…" at bounding box center [327, 535] width 357 height 588
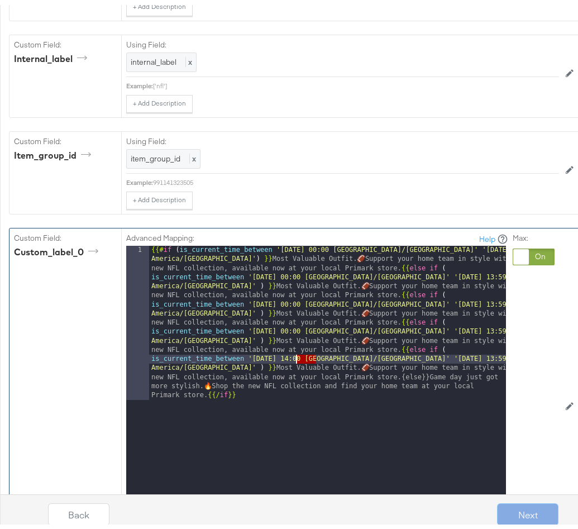
drag, startPoint x: 315, startPoint y: 328, endPoint x: 296, endPoint y: 329, distance: 18.5
click at [296, 329] on div "{{# if ( is_current_time_between '[DATE] 00:00 [GEOGRAPHIC_DATA]/[GEOGRAPHIC_DA…" at bounding box center [327, 535] width 357 height 588
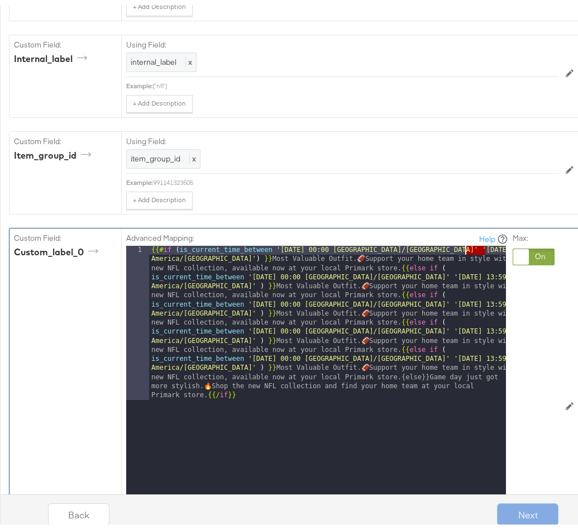
drag, startPoint x: 487, startPoint y: 218, endPoint x: 463, endPoint y: 219, distance: 24.6
click at [463, 241] on div "{{# if ( is_current_time_between '[DATE] 00:00 [GEOGRAPHIC_DATA]/[GEOGRAPHIC_DA…" at bounding box center [327, 535] width 357 height 588
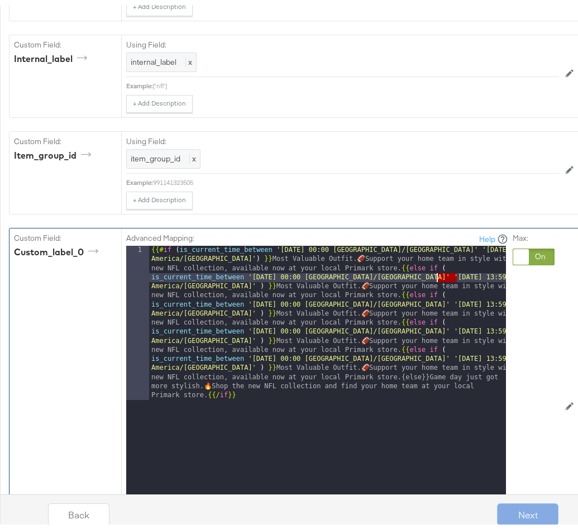
drag, startPoint x: 457, startPoint y: 244, endPoint x: 437, endPoint y: 244, distance: 20.7
click at [437, 244] on div "{{# if ( is_current_time_between '[DATE] 00:00 [GEOGRAPHIC_DATA]/[GEOGRAPHIC_DA…" at bounding box center [327, 535] width 357 height 588
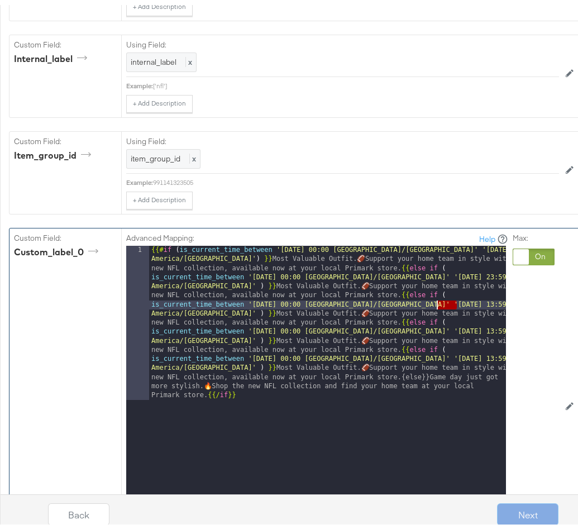
drag, startPoint x: 459, startPoint y: 273, endPoint x: 437, endPoint y: 273, distance: 22.3
click at [437, 273] on div "{{# if ( is_current_time_between '[DATE] 00:00 [GEOGRAPHIC_DATA]/[GEOGRAPHIC_DA…" at bounding box center [327, 535] width 357 height 588
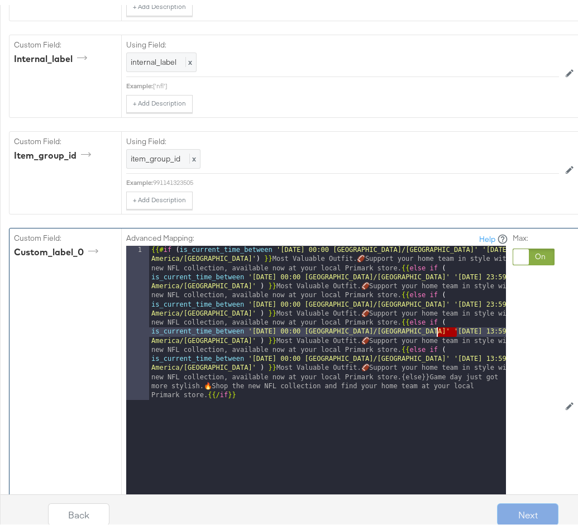
drag, startPoint x: 461, startPoint y: 300, endPoint x: 437, endPoint y: 301, distance: 23.5
click at [437, 301] on div "{{# if ( is_current_time_between '[DATE] 00:00 [GEOGRAPHIC_DATA]/[GEOGRAPHIC_DA…" at bounding box center [327, 535] width 357 height 588
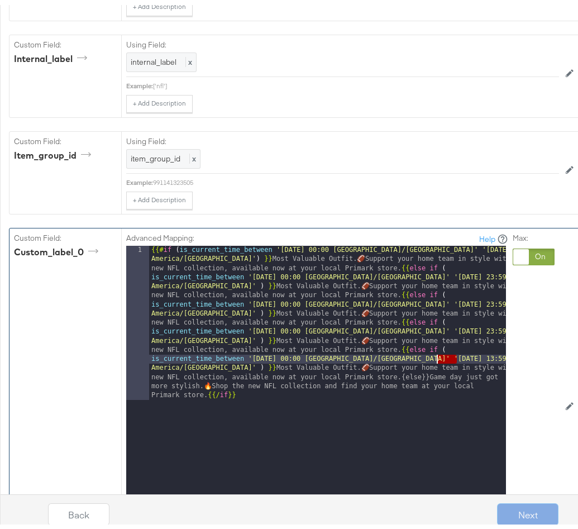
drag, startPoint x: 454, startPoint y: 327, endPoint x: 438, endPoint y: 329, distance: 16.8
click at [438, 329] on div "{{# if ( is_current_time_between '[DATE] 00:00 [GEOGRAPHIC_DATA]/[GEOGRAPHIC_DA…" at bounding box center [327, 535] width 357 height 588
click at [274, 391] on div "{{# if ( is_current_time_between '[DATE] 00:00 [GEOGRAPHIC_DATA]/[GEOGRAPHIC_DA…" at bounding box center [327, 535] width 357 height 588
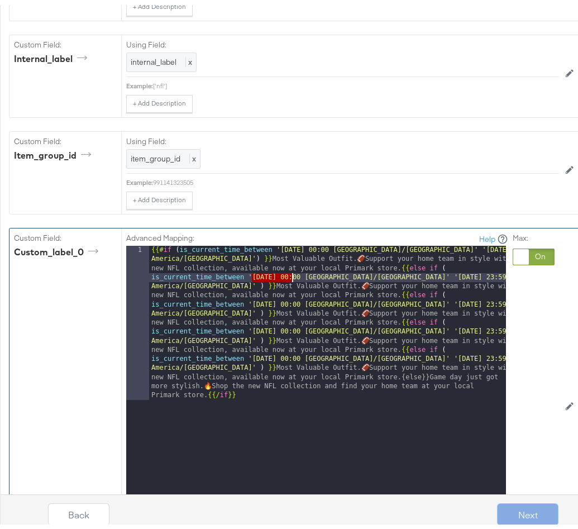
drag, startPoint x: 261, startPoint y: 244, endPoint x: 295, endPoint y: 246, distance: 34.1
click at [290, 245] on div "{{# if ( is_current_time_between '[DATE] 00:00 [GEOGRAPHIC_DATA]/[GEOGRAPHIC_DA…" at bounding box center [327, 535] width 357 height 588
drag, startPoint x: 392, startPoint y: 244, endPoint x: 432, endPoint y: 245, distance: 40.2
click at [432, 245] on div "{{# if ( is_current_time_between '[DATE] 00:00 [GEOGRAPHIC_DATA]/[GEOGRAPHIC_DA…" at bounding box center [327, 535] width 357 height 588
click at [329, 265] on div "{{# if ( is_current_time_between '[DATE] 00:00 [GEOGRAPHIC_DATA]/[GEOGRAPHIC_DA…" at bounding box center [327, 535] width 357 height 588
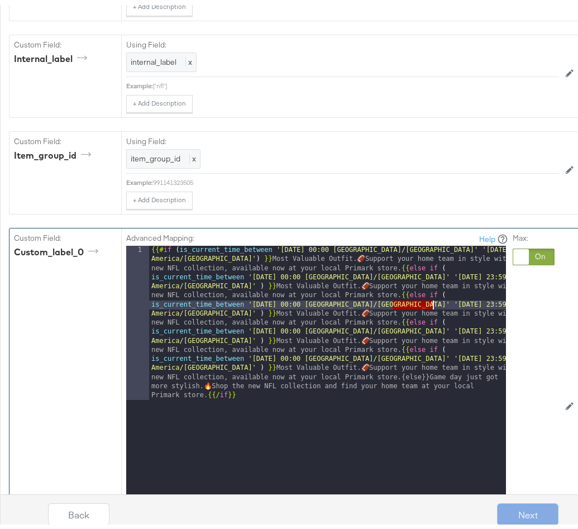
drag, startPoint x: 394, startPoint y: 272, endPoint x: 432, endPoint y: 275, distance: 38.0
click at [432, 275] on div "{{# if ( is_current_time_between '[DATE] 00:00 [GEOGRAPHIC_DATA]/[GEOGRAPHIC_DA…" at bounding box center [327, 535] width 357 height 588
drag, startPoint x: 291, startPoint y: 274, endPoint x: 284, endPoint y: 271, distance: 7.5
click at [252, 275] on div "{{# if ( is_current_time_between '[DATE] 00:00 [GEOGRAPHIC_DATA]/[GEOGRAPHIC_DA…" at bounding box center [327, 535] width 357 height 588
drag, startPoint x: 431, startPoint y: 271, endPoint x: 389, endPoint y: 273, distance: 42.5
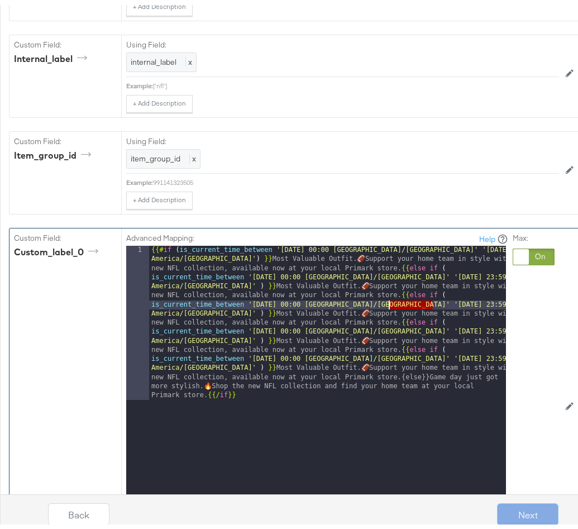
click at [389, 273] on div "{{# if ( is_current_time_between '[DATE] 00:00 [GEOGRAPHIC_DATA]/[GEOGRAPHIC_DA…" at bounding box center [327, 535] width 357 height 588
click at [434, 270] on div "{{# if ( is_current_time_between '[DATE] 00:00 [GEOGRAPHIC_DATA]/[GEOGRAPHIC_DA…" at bounding box center [327, 535] width 357 height 588
drag, startPoint x: 432, startPoint y: 273, endPoint x: 392, endPoint y: 273, distance: 39.6
click at [392, 273] on div "{{# if ( is_current_time_between '[DATE] 00:00 [GEOGRAPHIC_DATA]/[GEOGRAPHIC_DA…" at bounding box center [327, 535] width 357 height 588
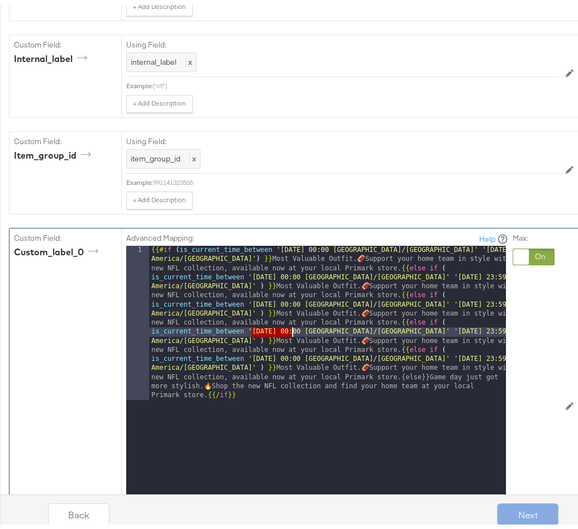
drag, startPoint x: 251, startPoint y: 299, endPoint x: 290, endPoint y: 301, distance: 39.7
click at [290, 301] on div "{{# if ( is_current_time_between '[DATE] 00:00 [GEOGRAPHIC_DATA]/[GEOGRAPHIC_DA…" at bounding box center [327, 535] width 357 height 588
drag, startPoint x: 390, startPoint y: 299, endPoint x: 430, endPoint y: 299, distance: 40.7
click at [430, 299] on div "{{# if ( is_current_time_between '[DATE] 00:00 [GEOGRAPHIC_DATA]/[GEOGRAPHIC_DA…" at bounding box center [327, 535] width 357 height 588
click at [433, 301] on div "{{# if ( is_current_time_between '[DATE] 00:00 [GEOGRAPHIC_DATA]/[GEOGRAPHIC_DA…" at bounding box center [327, 535] width 357 height 588
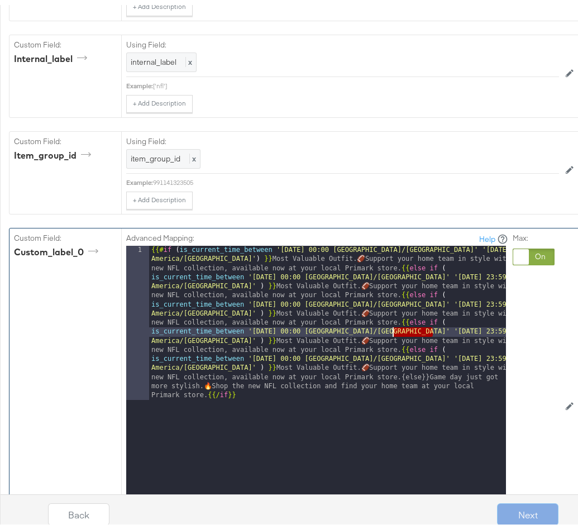
drag, startPoint x: 433, startPoint y: 301, endPoint x: 392, endPoint y: 301, distance: 40.2
click at [392, 301] on div "{{# if ( is_current_time_between '[DATE] 00:00 [GEOGRAPHIC_DATA]/[GEOGRAPHIC_DA…" at bounding box center [327, 535] width 357 height 588
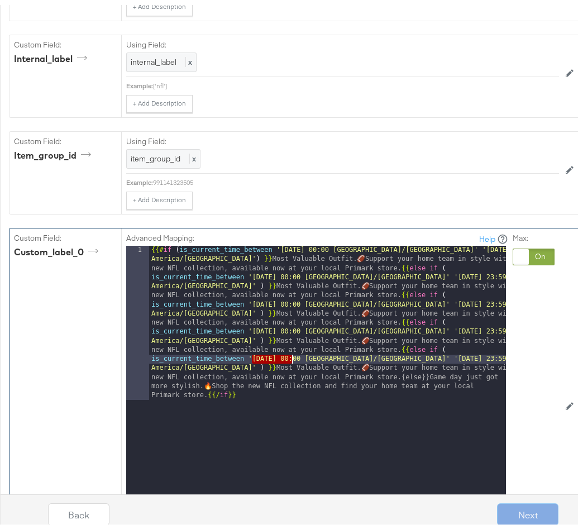
drag, startPoint x: 251, startPoint y: 325, endPoint x: 291, endPoint y: 329, distance: 40.3
click at [291, 329] on div "{{# if ( is_current_time_between '[DATE] 00:00 [GEOGRAPHIC_DATA]/[GEOGRAPHIC_DA…" at bounding box center [327, 535] width 357 height 588
drag, startPoint x: 252, startPoint y: 325, endPoint x: 292, endPoint y: 325, distance: 39.6
click at [292, 325] on div "{{# if ( is_current_time_between '[DATE] 00:00 [GEOGRAPHIC_DATA]/[GEOGRAPHIC_DA…" at bounding box center [327, 535] width 357 height 588
drag, startPoint x: 393, startPoint y: 329, endPoint x: 433, endPoint y: 328, distance: 39.6
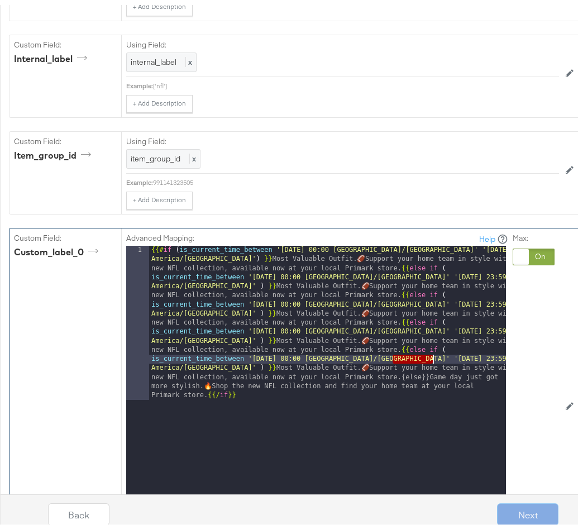
click at [433, 328] on div "{{# if ( is_current_time_between '[DATE] 00:00 [GEOGRAPHIC_DATA]/[GEOGRAPHIC_DA…" at bounding box center [327, 535] width 357 height 588
click at [395, 367] on div "{{# if ( is_current_time_between '[DATE] 00:00 [GEOGRAPHIC_DATA]/[GEOGRAPHIC_DA…" at bounding box center [327, 535] width 357 height 588
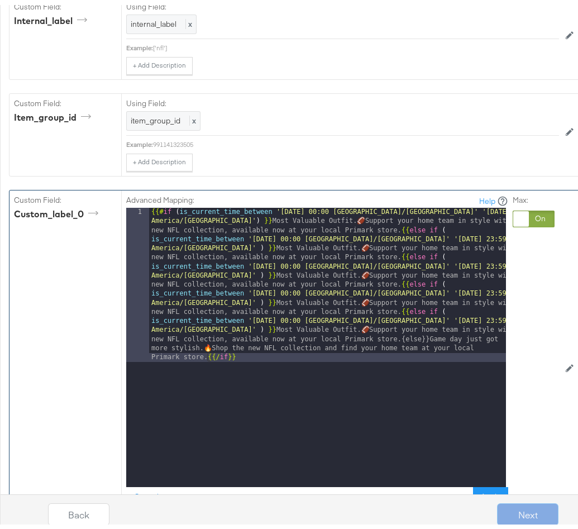
scroll to position [2459, 0]
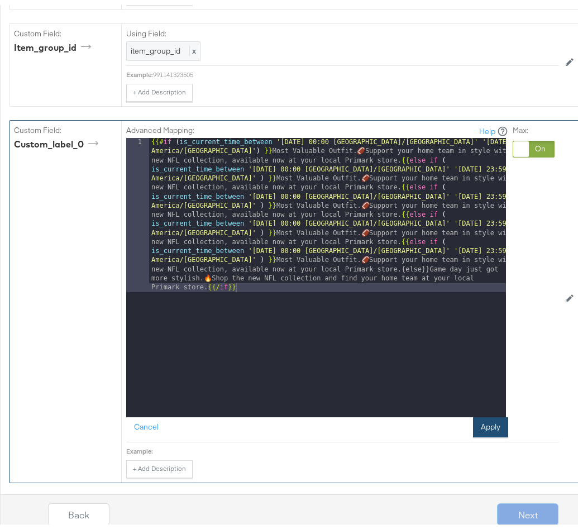
click at [494, 412] on button "Apply" at bounding box center [490, 422] width 35 height 20
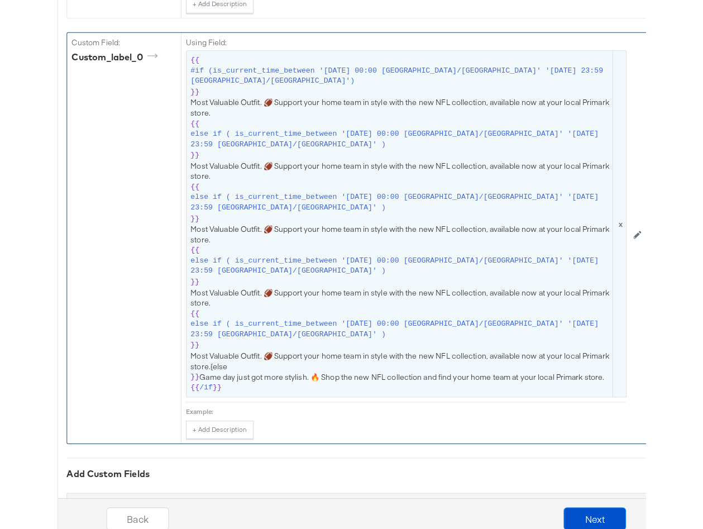
scroll to position [2542, 0]
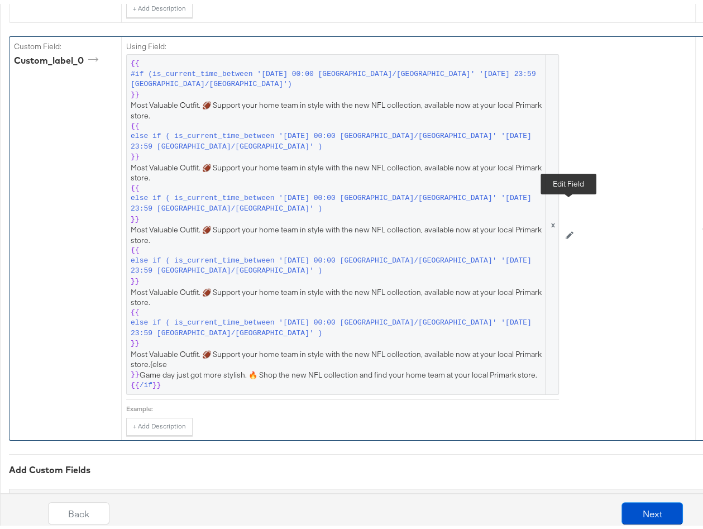
click at [568, 228] on icon at bounding box center [569, 232] width 8 height 8
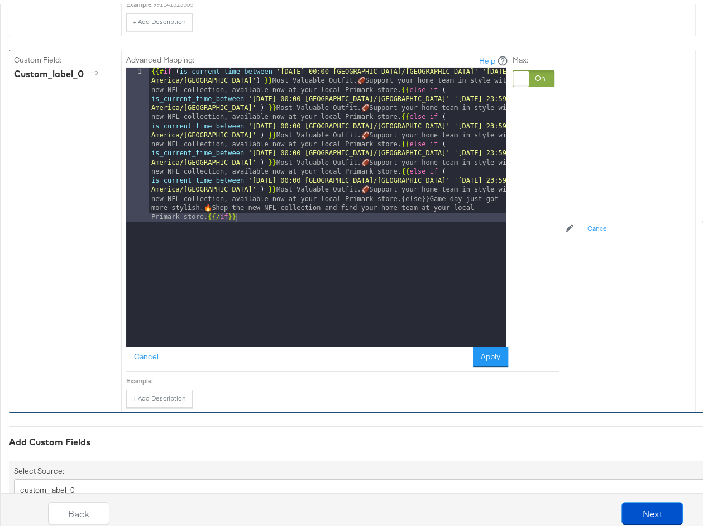
scroll to position [2372, 0]
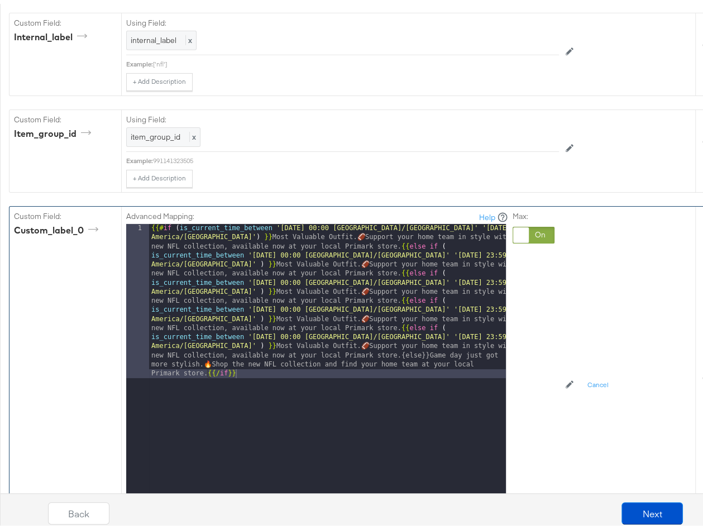
click at [233, 220] on div "{{# if ( is_current_time_between '[DATE] 00:00 [GEOGRAPHIC_DATA]/[GEOGRAPHIC_DA…" at bounding box center [327, 514] width 357 height 588
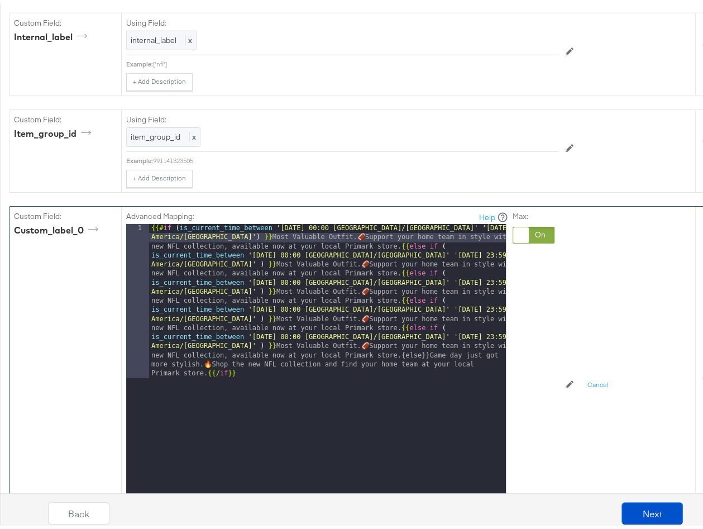
click at [224, 220] on div "{{# if ( is_current_time_between '[DATE] 00:00 [GEOGRAPHIC_DATA]/[GEOGRAPHIC_DA…" at bounding box center [327, 514] width 357 height 588
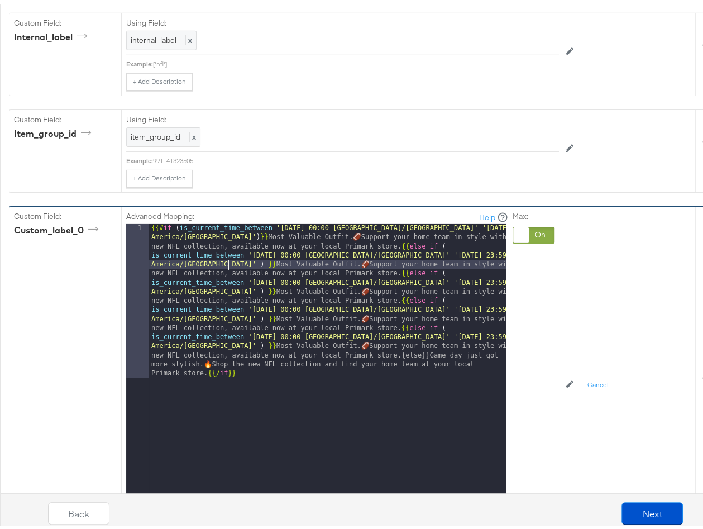
click at [227, 237] on div "{{# if ( is_current_time_between '[DATE] 00:00 [GEOGRAPHIC_DATA]/[GEOGRAPHIC_DA…" at bounding box center [327, 514] width 357 height 588
click at [227, 265] on div "{{# if ( is_current_time_between '[DATE] 00:00 [GEOGRAPHIC_DATA]/[GEOGRAPHIC_DA…" at bounding box center [327, 514] width 357 height 588
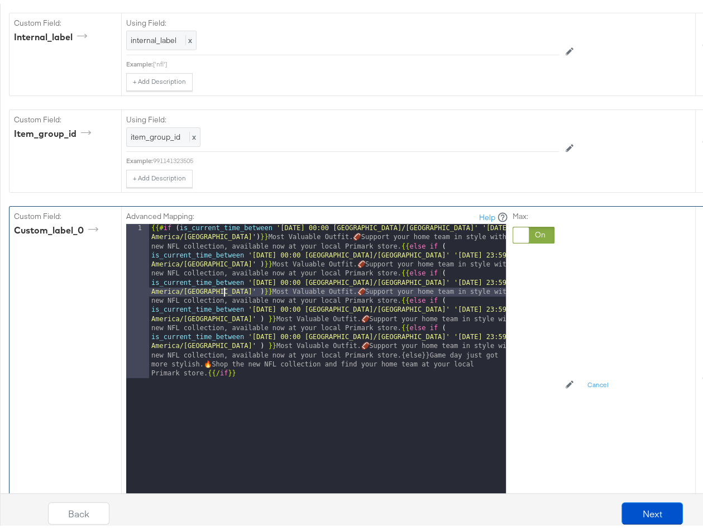
click at [227, 290] on div "{{# if ( is_current_time_between '[DATE] 00:00 [GEOGRAPHIC_DATA]/[GEOGRAPHIC_DA…" at bounding box center [327, 514] width 357 height 588
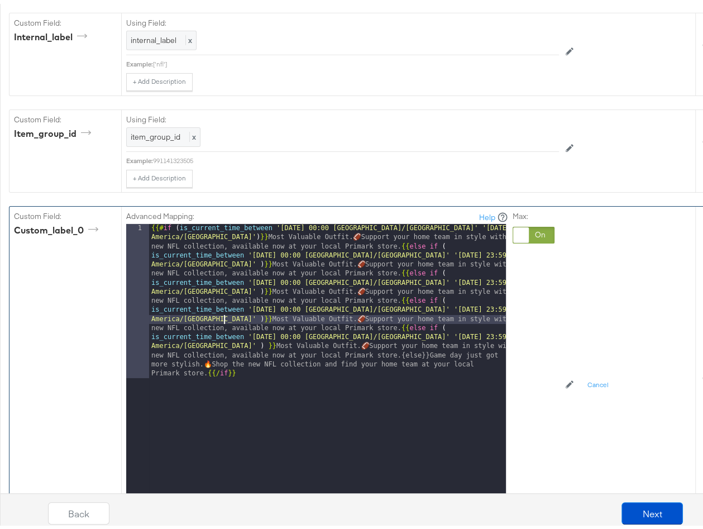
click at [227, 313] on div "{{# if ( is_current_time_between '[DATE] 00:00 [GEOGRAPHIC_DATA]/[GEOGRAPHIC_DA…" at bounding box center [327, 514] width 357 height 588
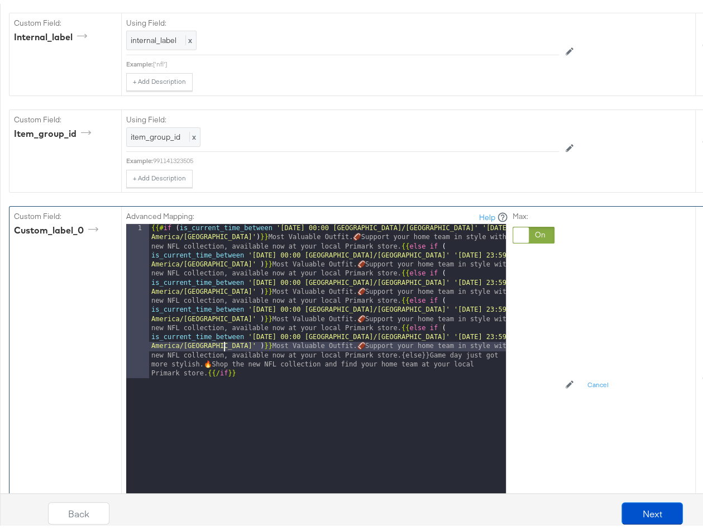
click at [494, 499] on button "Apply" at bounding box center [490, 509] width 35 height 20
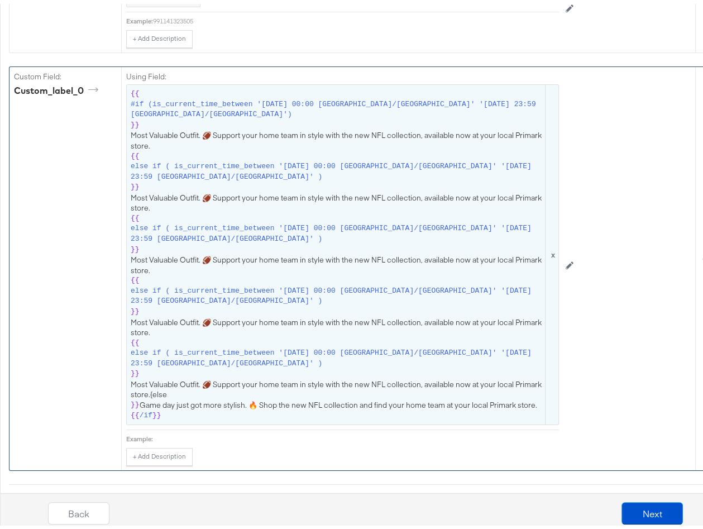
scroll to position [2515, 0]
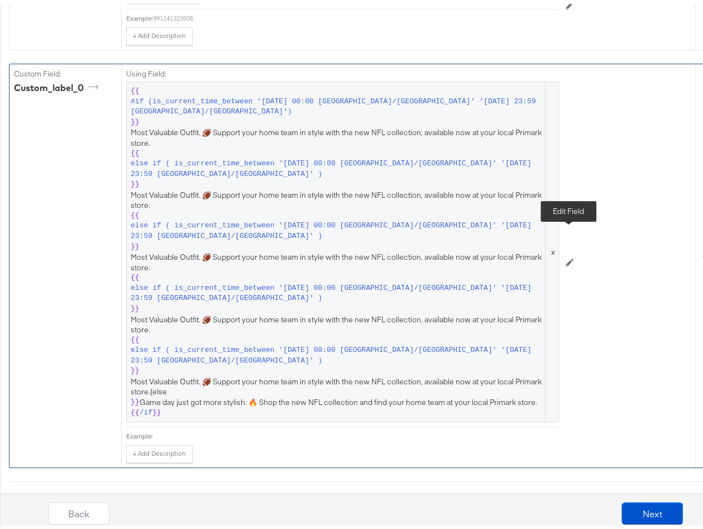
click at [570, 255] on icon at bounding box center [569, 259] width 8 height 8
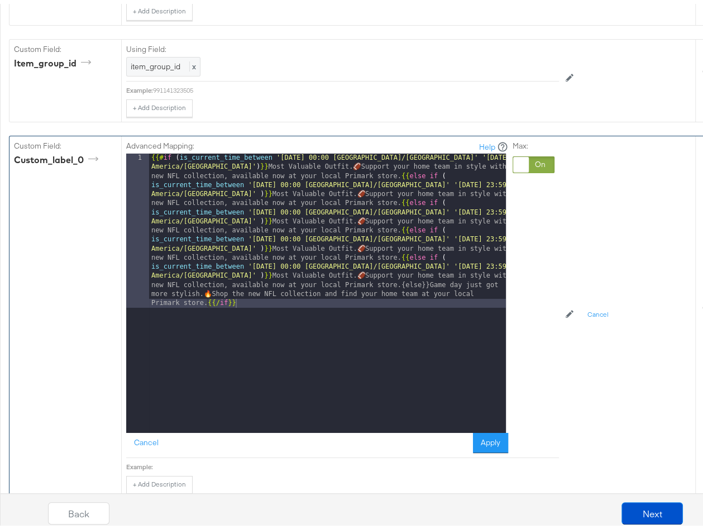
scroll to position [2440, 0]
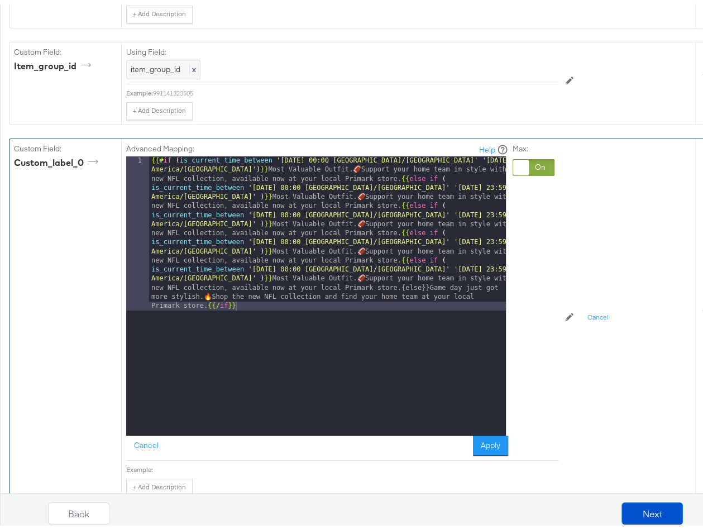
click at [227, 152] on div "{{# if ( is_current_time_between '[DATE] 00:00 [GEOGRAPHIC_DATA]/[GEOGRAPHIC_DA…" at bounding box center [327, 446] width 357 height 588
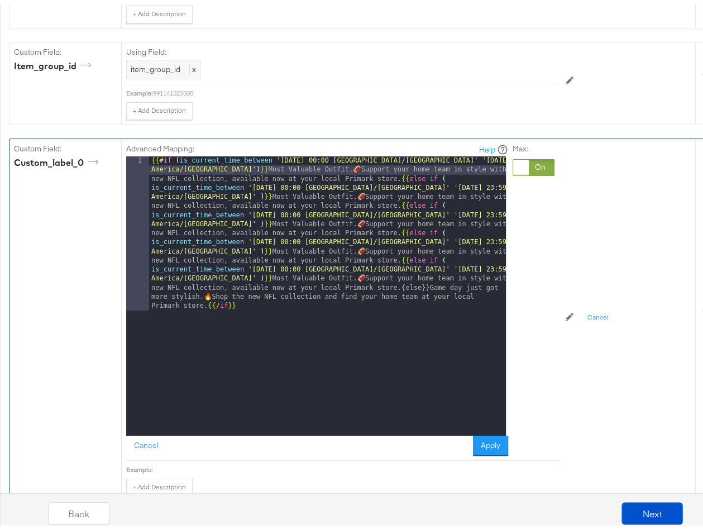
click at [229, 165] on div "{{# if ( is_current_time_between '[DATE] 00:00 [GEOGRAPHIC_DATA]/[GEOGRAPHIC_DA…" at bounding box center [327, 446] width 357 height 588
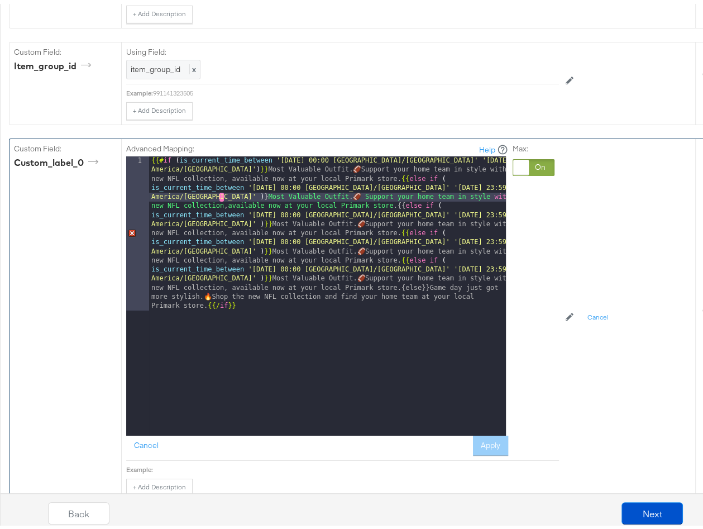
click at [231, 152] on div "{{# if ( is_current_time_between '[DATE] 00:00 [GEOGRAPHIC_DATA]/[GEOGRAPHIC_DA…" at bounding box center [327, 446] width 357 height 588
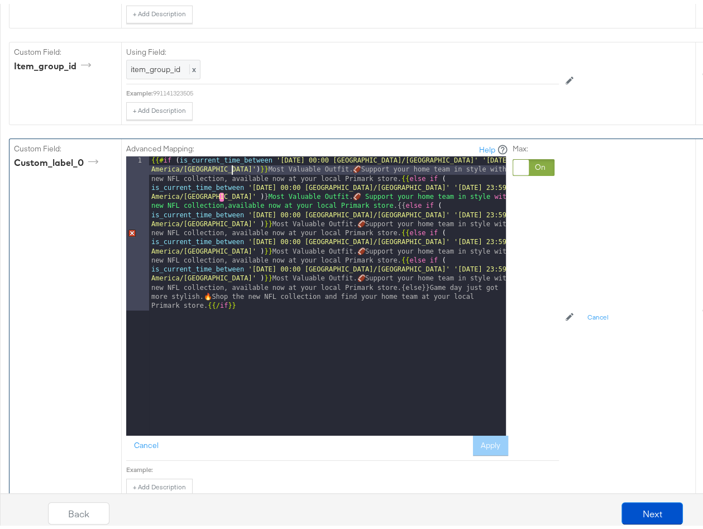
click at [230, 195] on div "{{# if ( is_current_time_between '[DATE] 00:00 [GEOGRAPHIC_DATA]/[GEOGRAPHIC_DA…" at bounding box center [327, 446] width 357 height 588
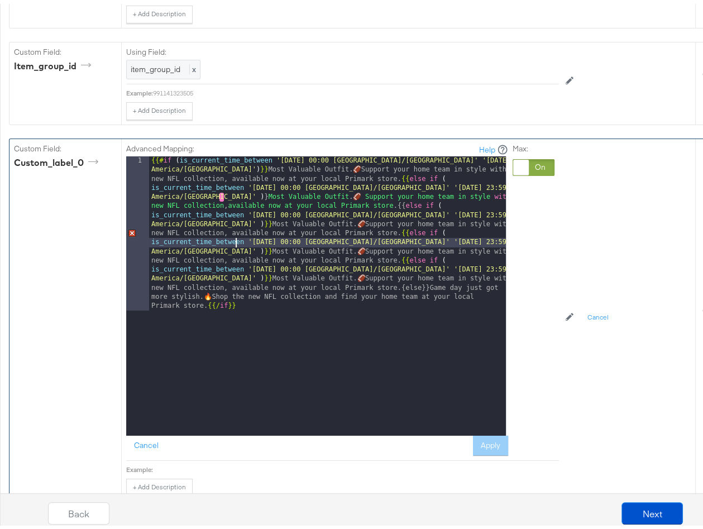
click at [236, 214] on div "{{# if ( is_current_time_between '[DATE] 00:00 [GEOGRAPHIC_DATA]/[GEOGRAPHIC_DA…" at bounding box center [327, 446] width 357 height 588
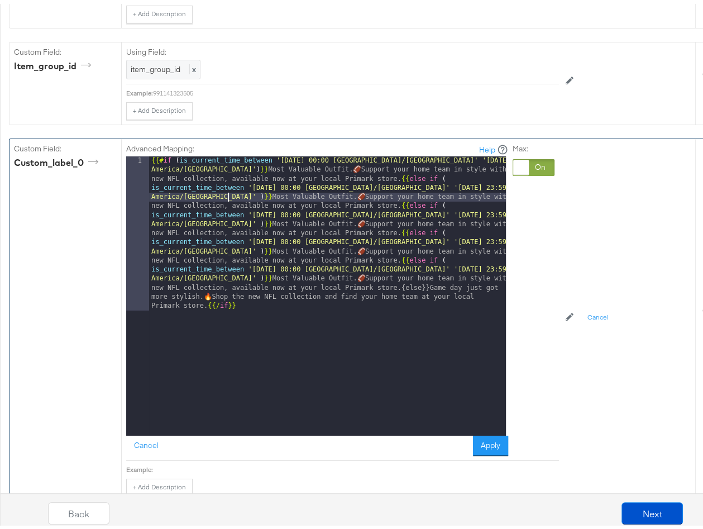
click at [228, 166] on div "{{# if ( is_current_time_between '[DATE] 00:00 [GEOGRAPHIC_DATA]/[GEOGRAPHIC_DA…" at bounding box center [327, 446] width 357 height 588
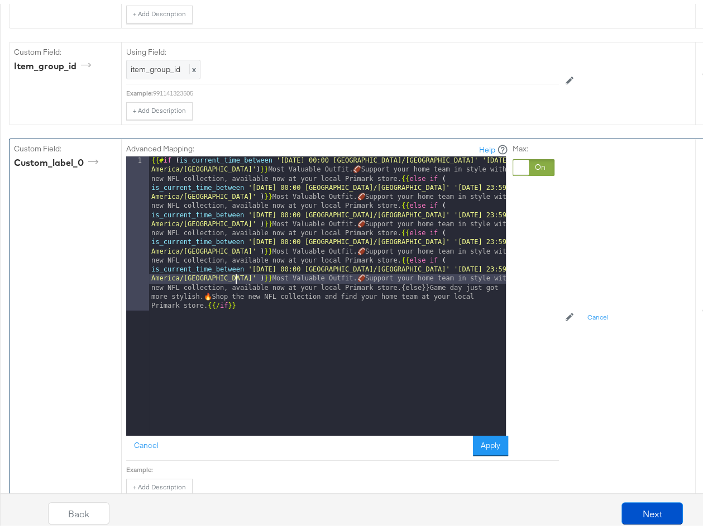
click at [619, 383] on div "Advanced Mapping: Help 1 {{# if ( is_current_time_between '[DATE] 00:00 [GEOGRA…" at bounding box center [408, 316] width 574 height 362
click at [493, 431] on button "Apply" at bounding box center [490, 441] width 35 height 20
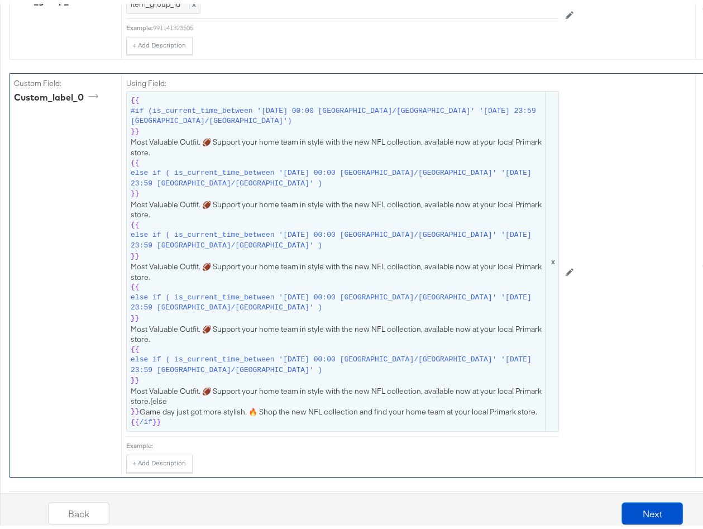
scroll to position [2516, 0]
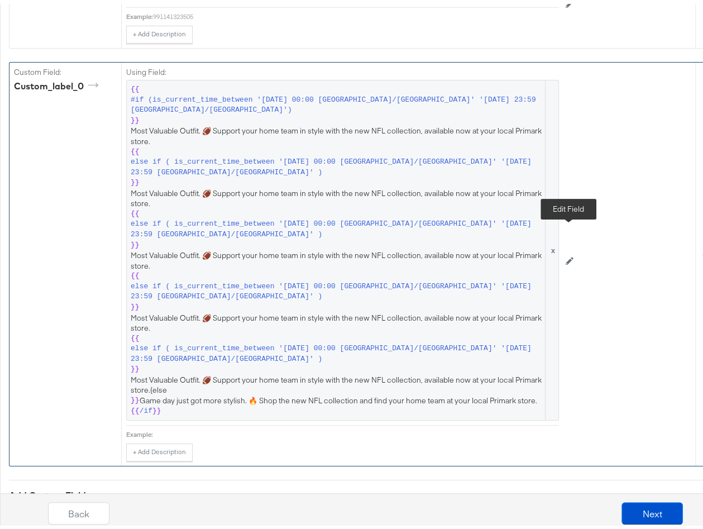
click at [568, 253] on icon at bounding box center [569, 257] width 8 height 8
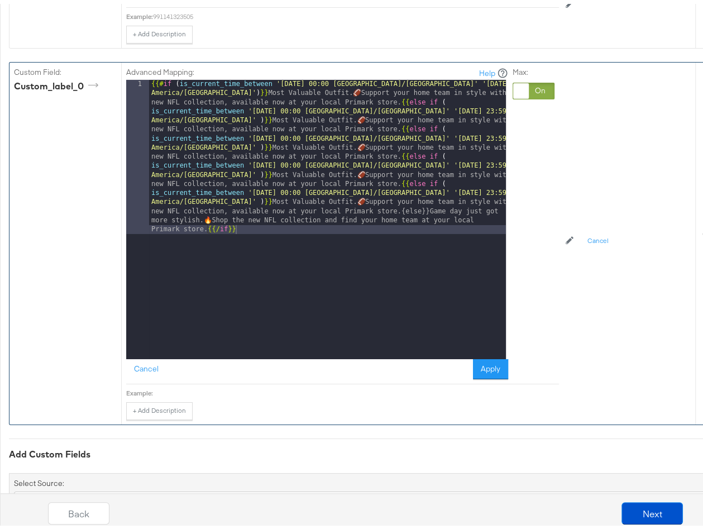
click at [401, 183] on div "{{# if ( is_current_time_between '[DATE] 00:00 [GEOGRAPHIC_DATA]/[GEOGRAPHIC_DA…" at bounding box center [327, 370] width 357 height 588
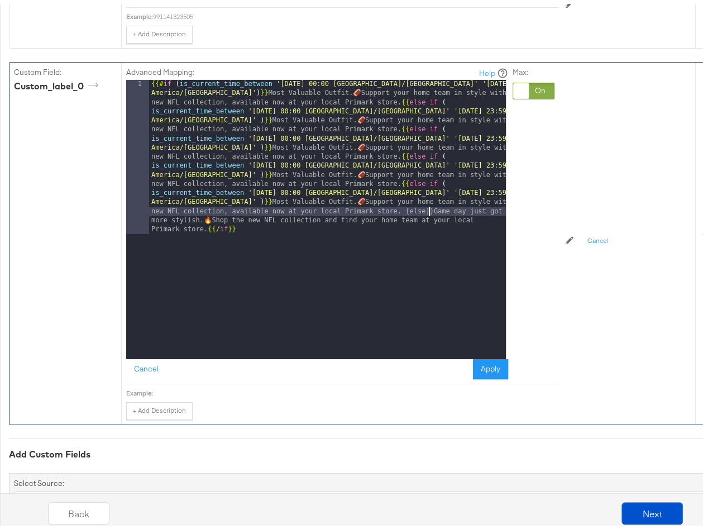
click at [429, 184] on div "{{# if ( is_current_time_between '[DATE] 00:00 [GEOGRAPHIC_DATA]/[GEOGRAPHIC_DA…" at bounding box center [327, 370] width 357 height 588
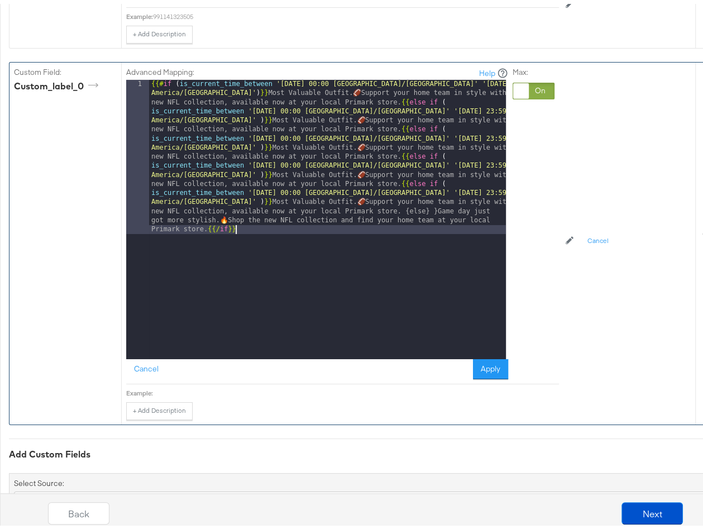
click at [440, 199] on div "{{# if ( is_current_time_between '[DATE] 00:00 [GEOGRAPHIC_DATA]/[GEOGRAPHIC_DA…" at bounding box center [327, 370] width 357 height 588
click at [402, 178] on div "{{# if ( is_current_time_between '[DATE] 00:00 [GEOGRAPHIC_DATA]/[GEOGRAPHIC_DA…" at bounding box center [327, 370] width 357 height 588
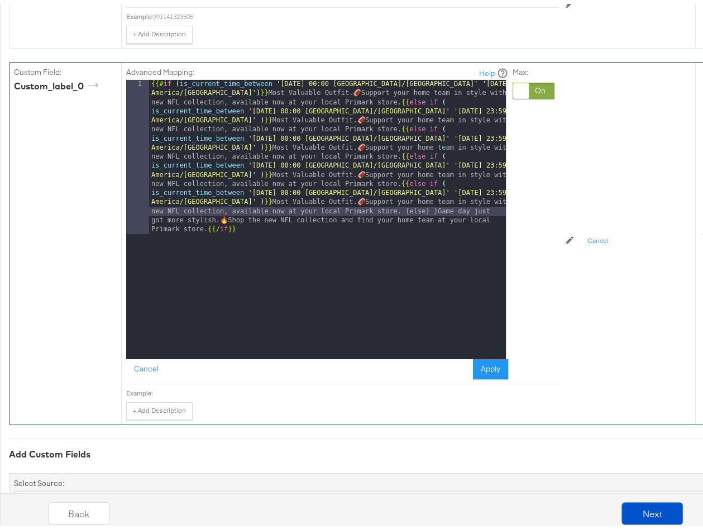
click at [432, 184] on div "{{# if ( is_current_time_between '[DATE] 00:00 [GEOGRAPHIC_DATA]/[GEOGRAPHIC_DA…" at bounding box center [327, 370] width 357 height 588
click at [435, 182] on div "{{# if ( is_current_time_between '[DATE] 00:00 [GEOGRAPHIC_DATA]/[GEOGRAPHIC_DA…" at bounding box center [327, 370] width 357 height 588
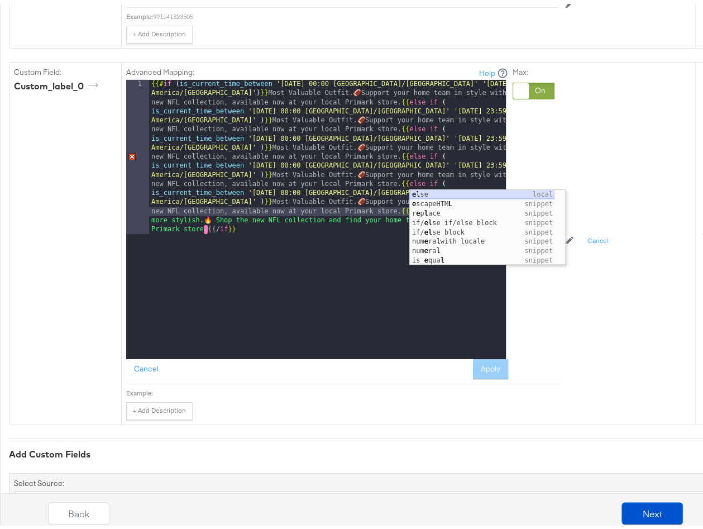
click at [454, 193] on div "el se local e scapeHTM L snippet r e p l ace snippet if/ el se if/else block sn…" at bounding box center [482, 233] width 145 height 94
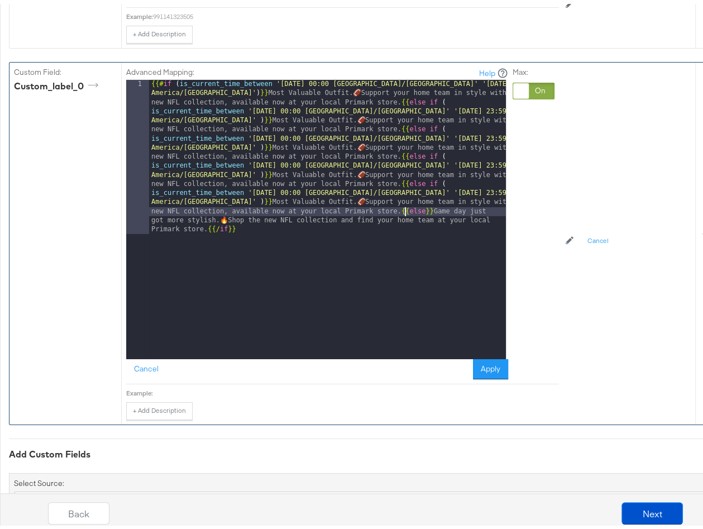
click at [405, 181] on div "{{# if ( is_current_time_between '[DATE] 00:00 [GEOGRAPHIC_DATA]/[GEOGRAPHIC_DA…" at bounding box center [327, 370] width 357 height 588
click at [494, 355] on button "Apply" at bounding box center [490, 365] width 35 height 20
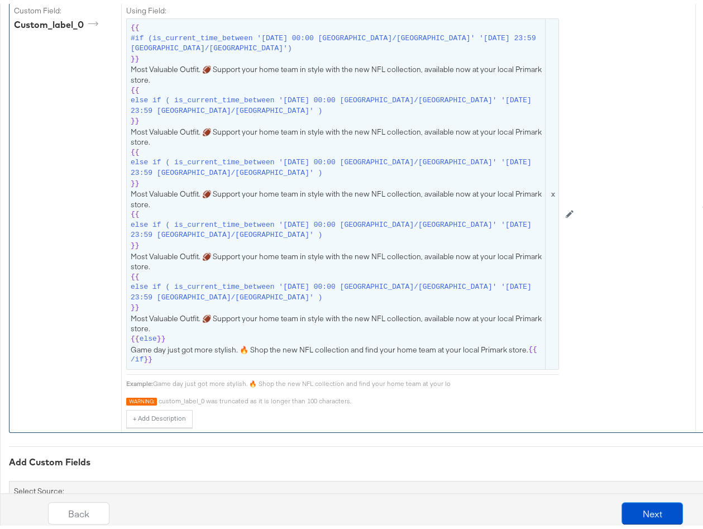
scroll to position [2582, 0]
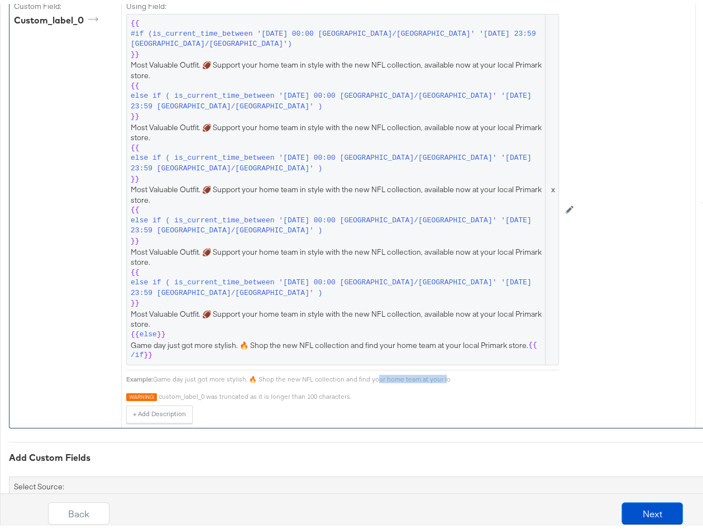
drag, startPoint x: 437, startPoint y: 347, endPoint x: 370, endPoint y: 347, distance: 67.5
click at [370, 371] on div "Game day just got more stylish. 🔥 Shop the new NFL collection and find your hom…" at bounding box center [356, 375] width 406 height 9
click at [416, 371] on div "Game day just got more stylish. 🔥 Shop the new NFL collection and find your hom…" at bounding box center [356, 375] width 406 height 9
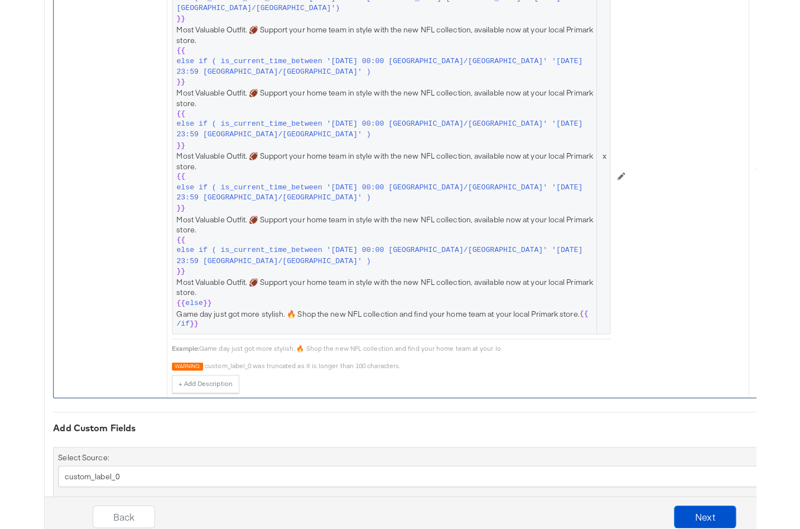
scroll to position [2615, 0]
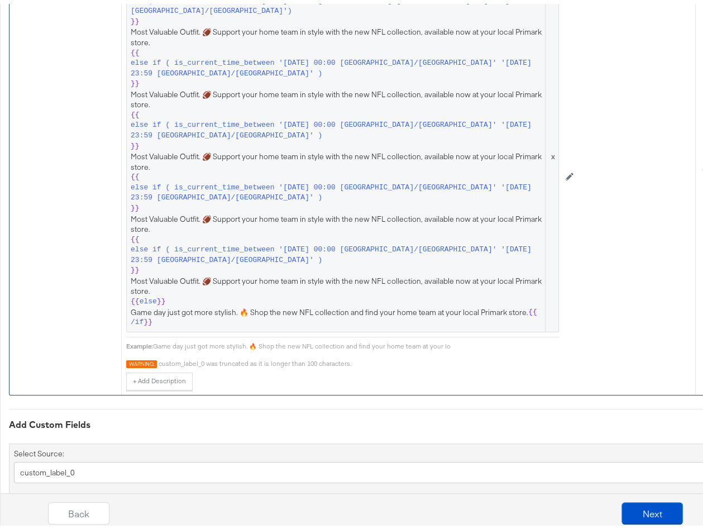
click at [151, 356] on div "Warning:" at bounding box center [141, 360] width 31 height 8
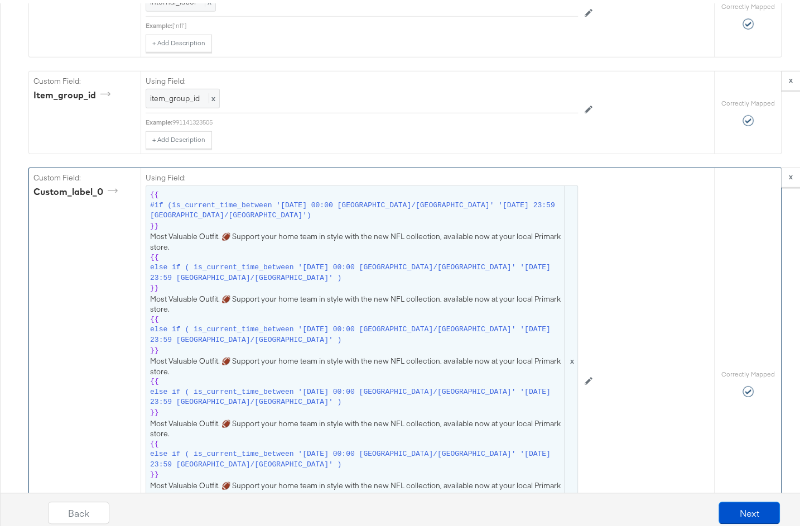
scroll to position [2528, 0]
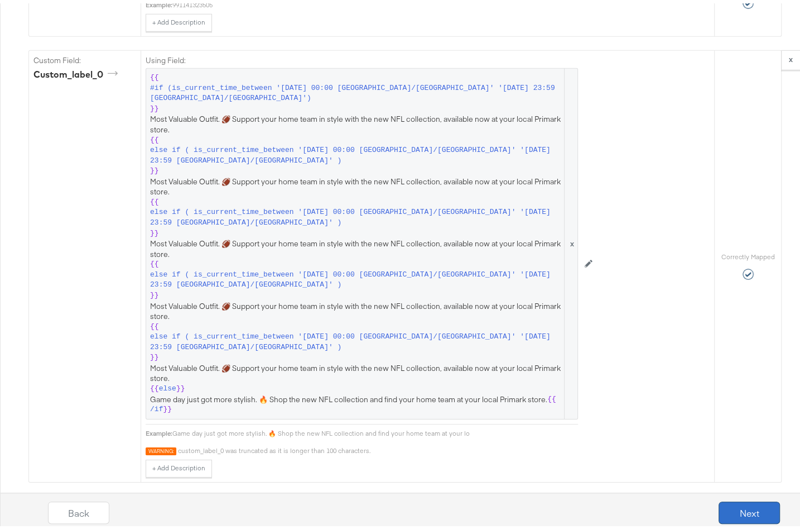
click at [751, 509] on button "Next" at bounding box center [749, 509] width 61 height 22
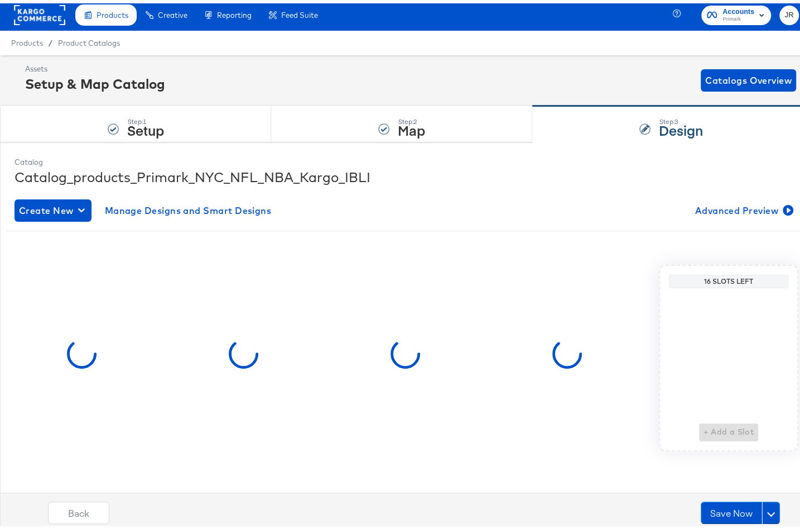
scroll to position [0, 0]
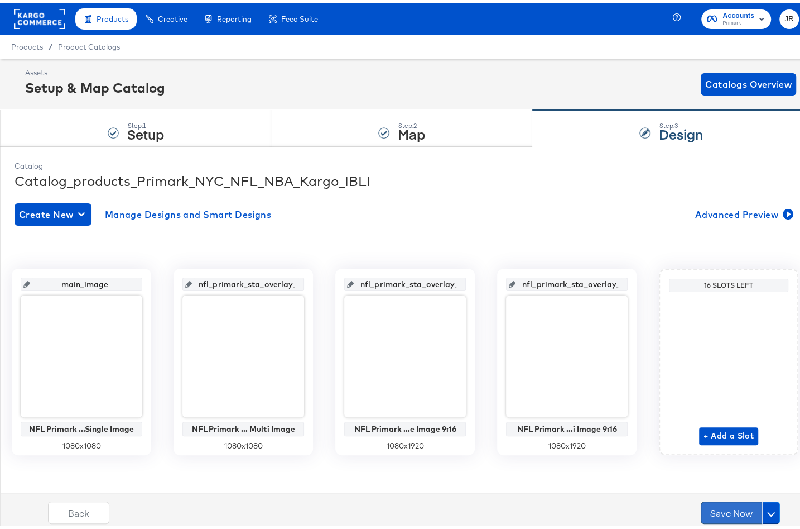
click at [725, 511] on button "Save Now" at bounding box center [731, 509] width 61 height 22
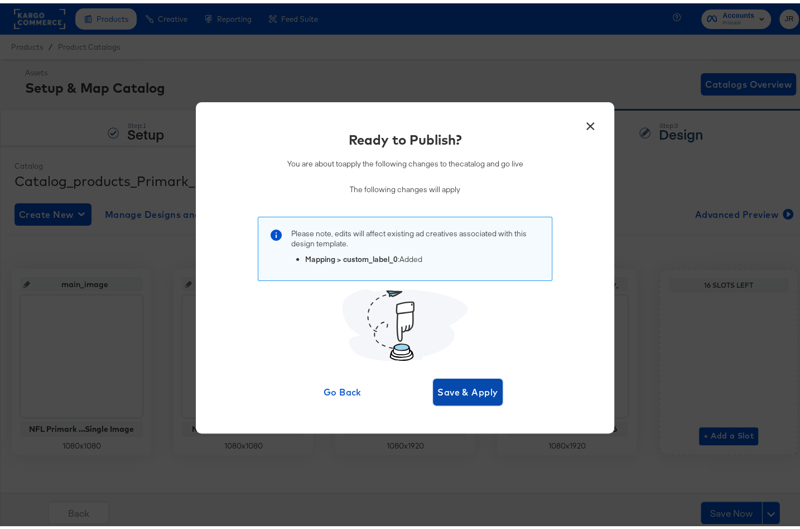
click at [471, 389] on span "Save & Apply" at bounding box center [468, 389] width 61 height 16
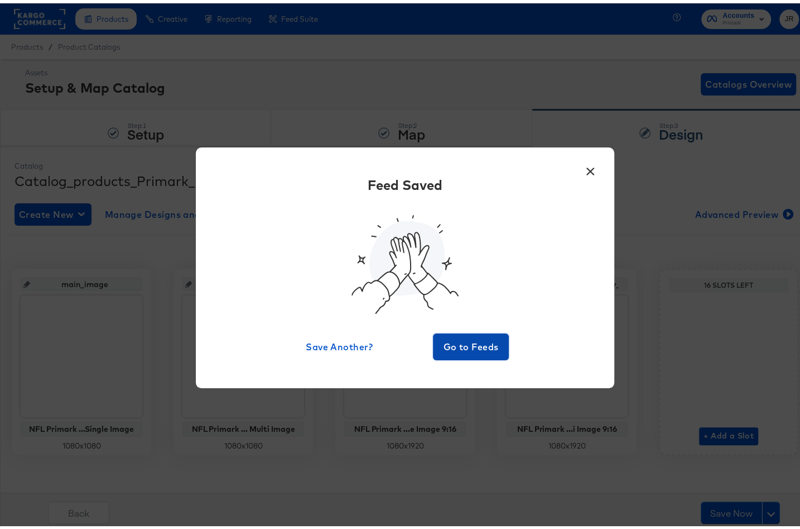
click at [455, 345] on span "Go to Feeds" at bounding box center [471, 343] width 67 height 16
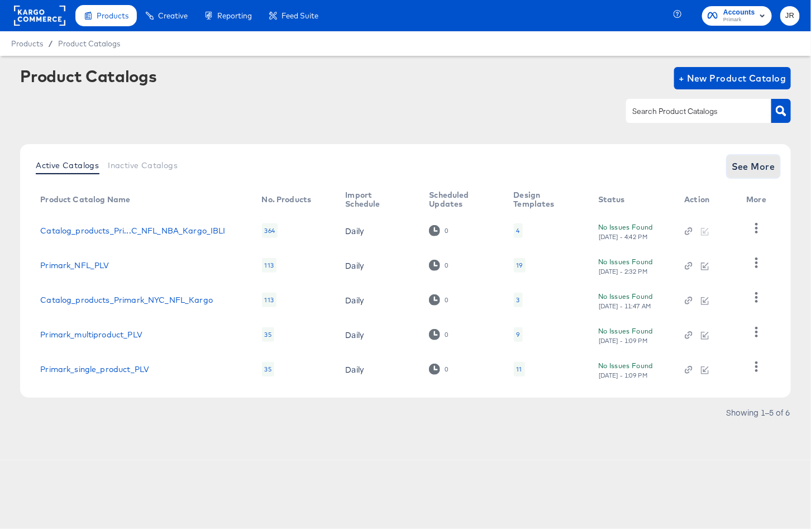
click at [760, 167] on span "See More" at bounding box center [753, 167] width 44 height 16
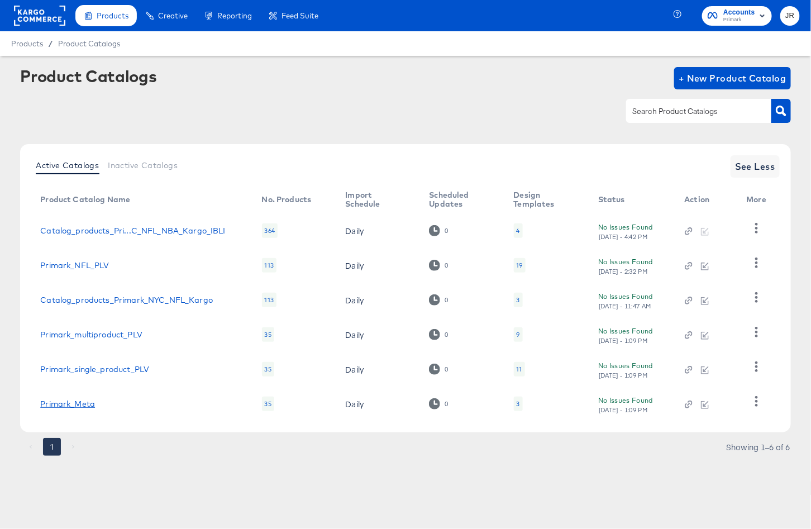
click at [69, 402] on link "Primark_Meta" at bounding box center [67, 403] width 55 height 9
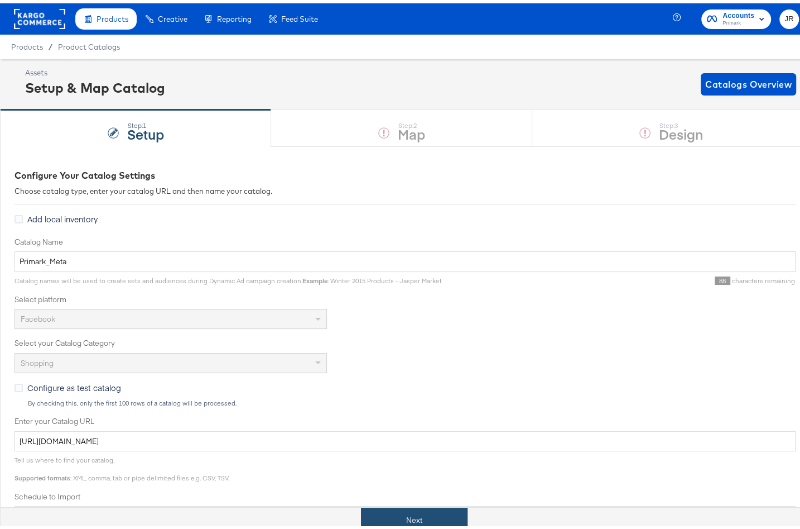
click at [392, 512] on button "Next" at bounding box center [414, 516] width 107 height 25
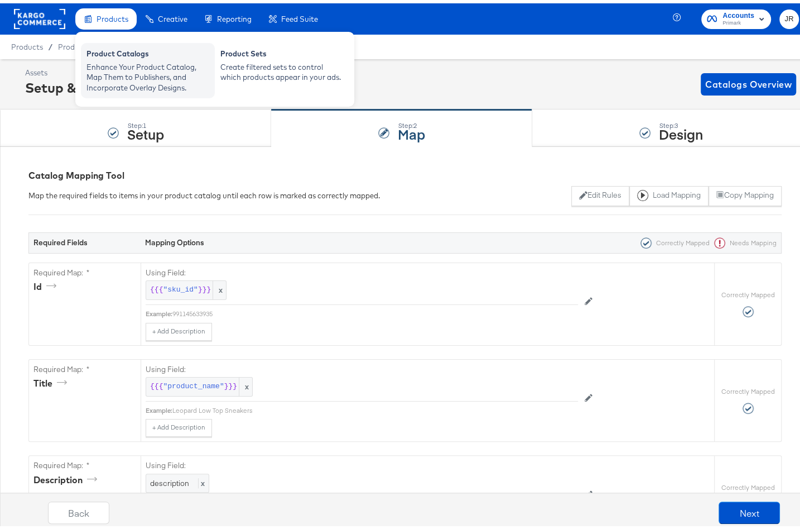
click at [116, 73] on div "Enhance Your Product Catalog, Map Them to Publishers, and Incorporate Overlay D…" at bounding box center [148, 74] width 123 height 31
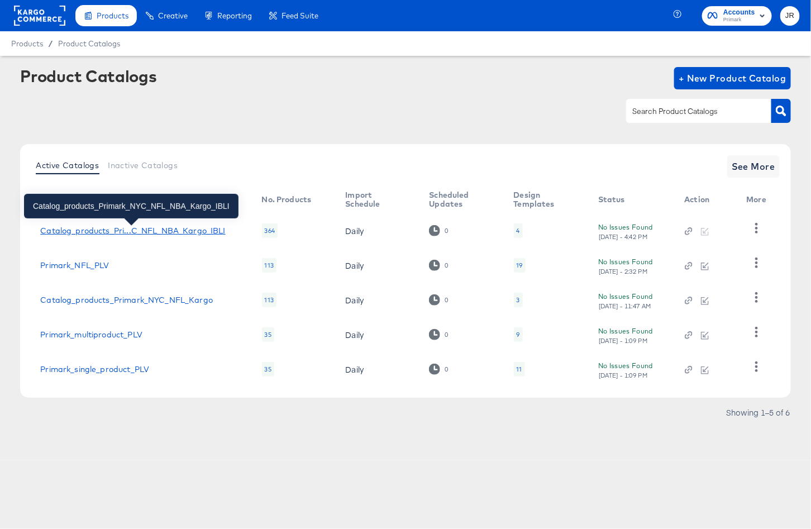
click at [125, 231] on div "Catalog_products_Pri...C_NFL_NBA_Kargo_IBLI" at bounding box center [132, 230] width 185 height 9
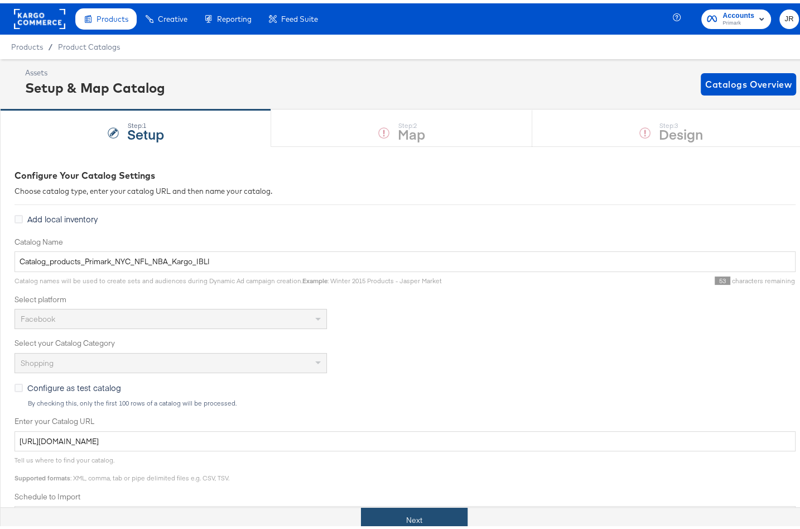
click at [404, 519] on button "Next" at bounding box center [414, 516] width 107 height 25
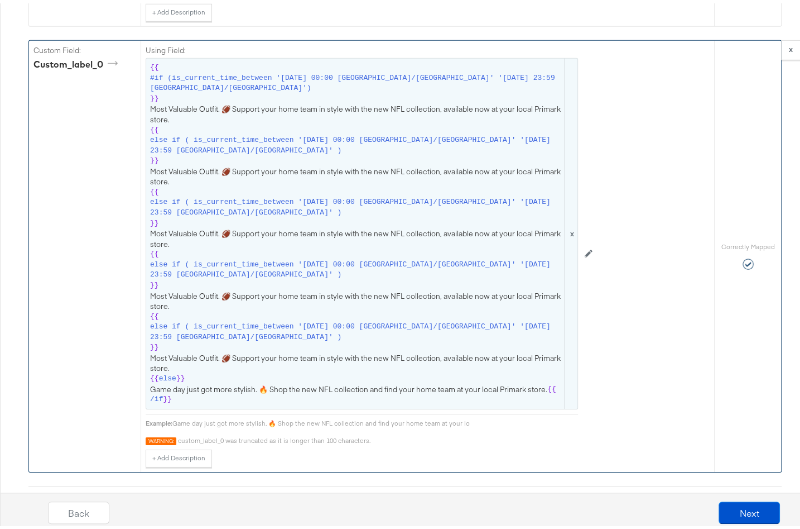
scroll to position [2615, 0]
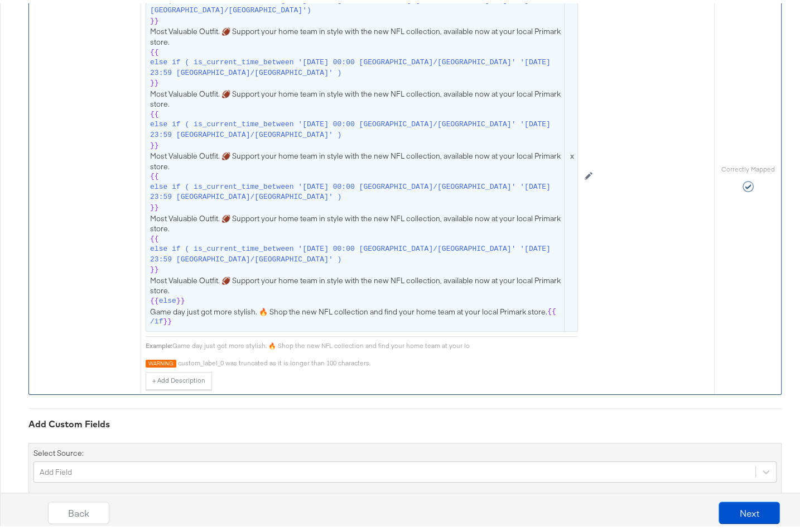
click at [351, 280] on span "{{ #if (is_current_time_between '[DATE] 00:00 [GEOGRAPHIC_DATA]/[GEOGRAPHIC_DAT…" at bounding box center [362, 153] width 424 height 342
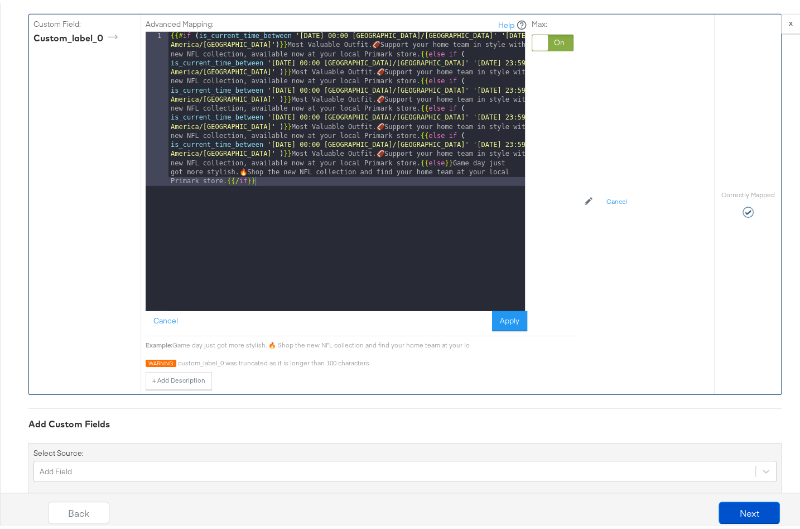
scroll to position [2561, 0]
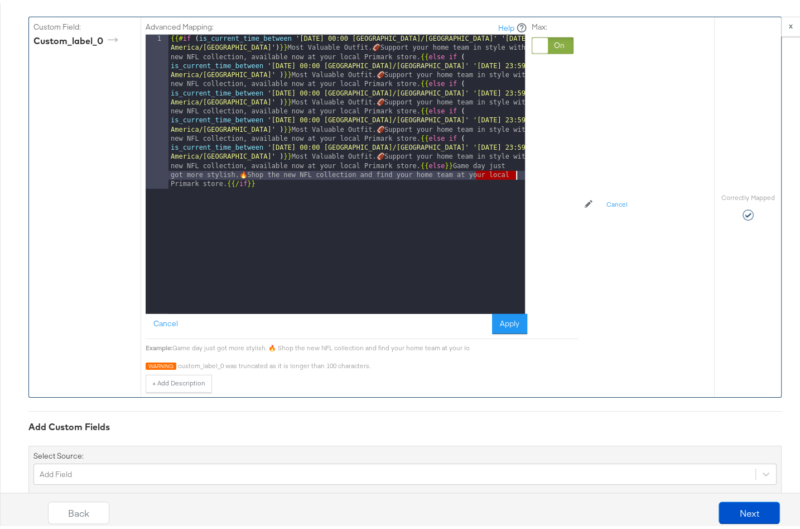
drag, startPoint x: 471, startPoint y: 143, endPoint x: 514, endPoint y: 146, distance: 42.5
click at [514, 146] on div "{{# if ( is_current_time_between '[DATE] 00:00 [GEOGRAPHIC_DATA]/[GEOGRAPHIC_DA…" at bounding box center [347, 325] width 357 height 588
click at [515, 310] on button "Apply" at bounding box center [509, 320] width 35 height 20
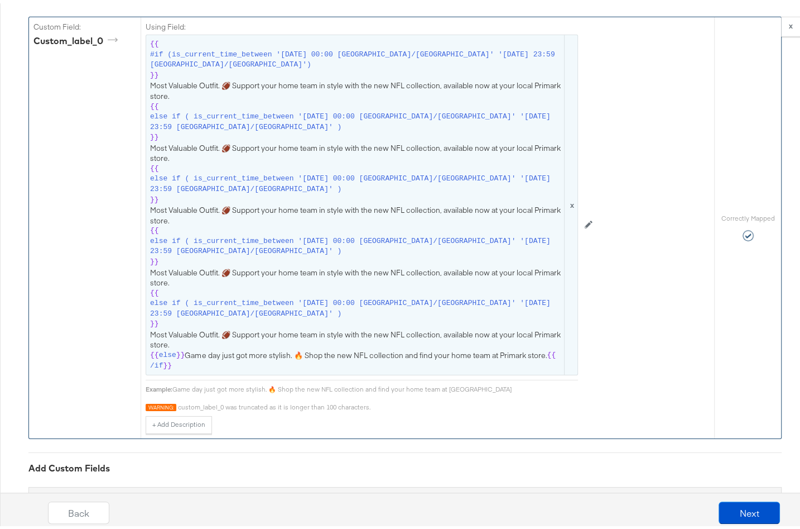
click at [511, 323] on span "{{ #if (is_current_time_between '[DATE] 00:00 [GEOGRAPHIC_DATA]/[GEOGRAPHIC_DAT…" at bounding box center [362, 202] width 424 height 332
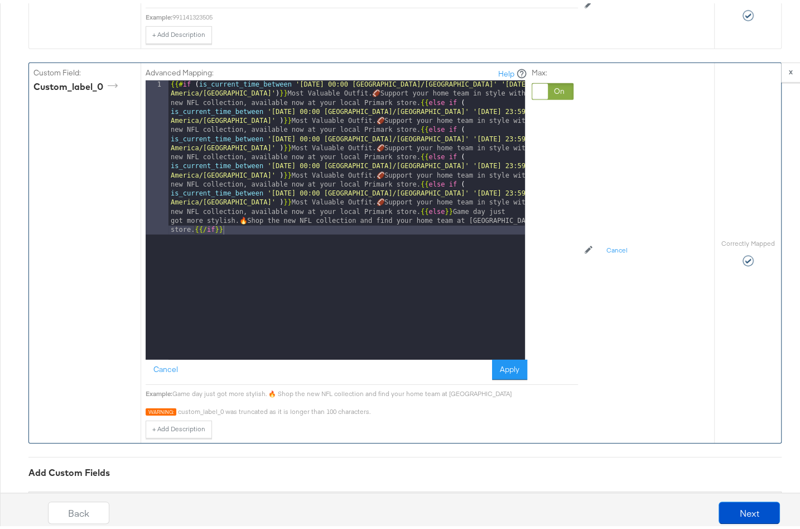
scroll to position [2502, 0]
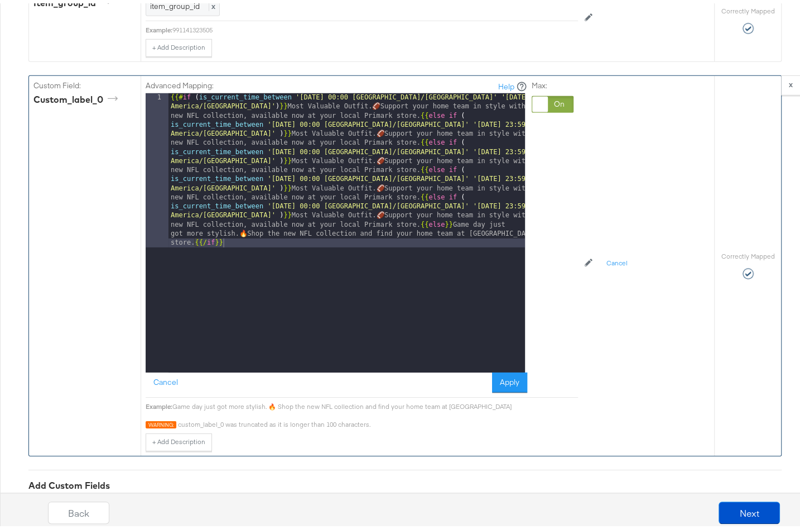
click at [430, 234] on div "{{# if ( is_current_time_between '[DATE] 00:00 [GEOGRAPHIC_DATA]/[GEOGRAPHIC_DA…" at bounding box center [347, 384] width 357 height 588
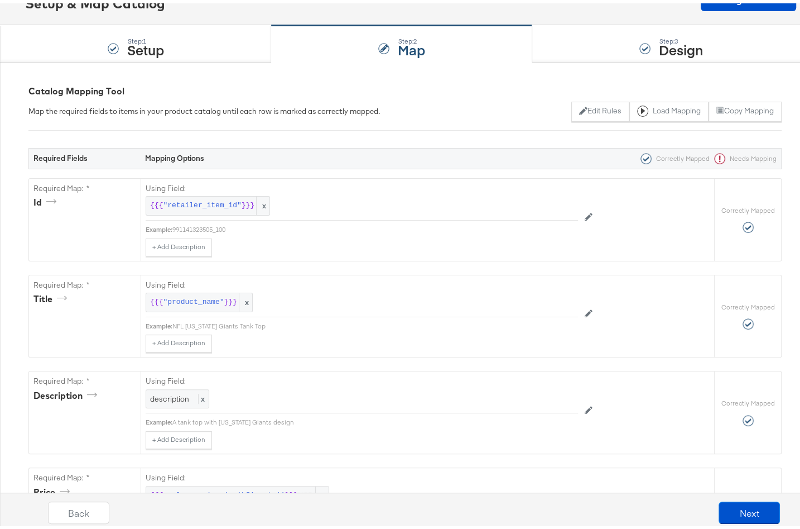
scroll to position [0, 0]
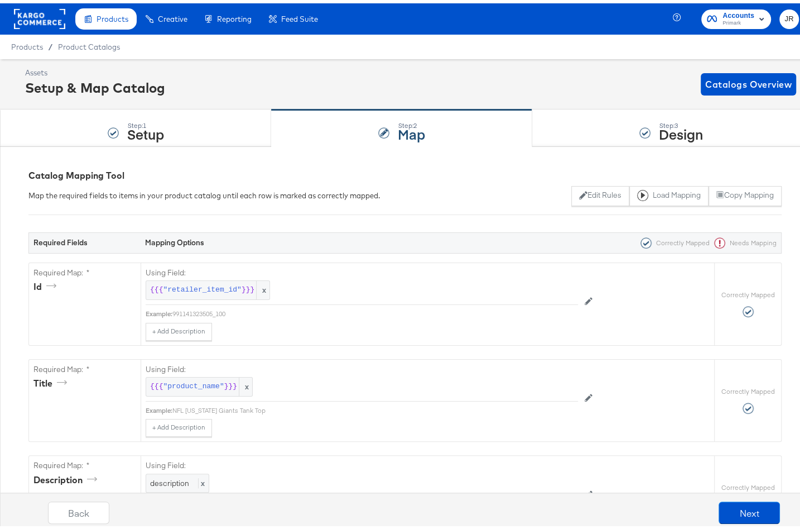
click at [0, 0] on div "Product Catalogs" at bounding box center [0, 0] width 0 height 0
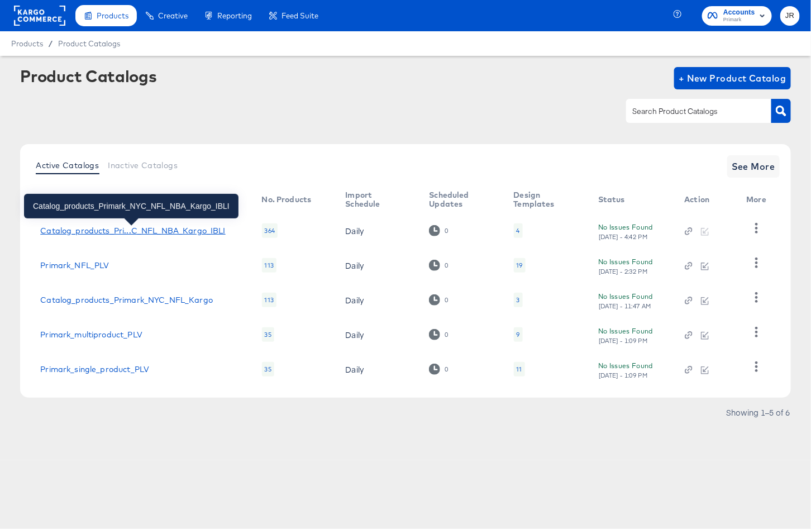
click at [143, 232] on div "Catalog_products_Pri...C_NFL_NBA_Kargo_IBLI" at bounding box center [132, 230] width 185 height 9
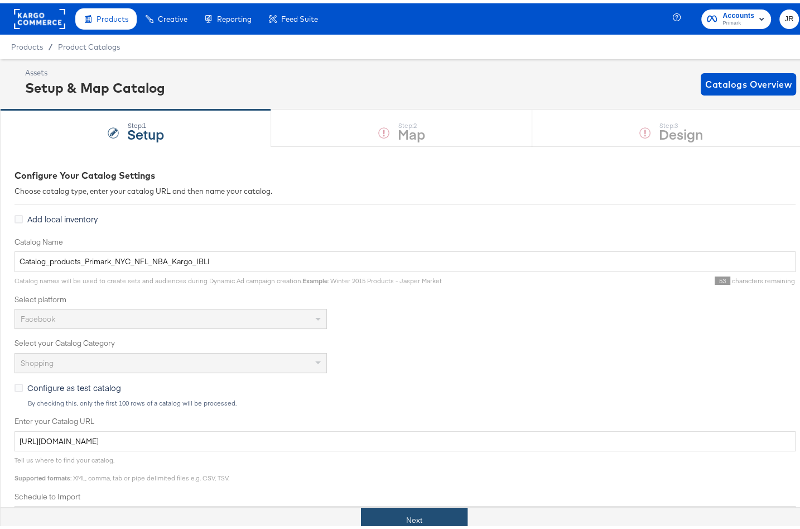
click at [415, 513] on button "Next" at bounding box center [414, 516] width 107 height 25
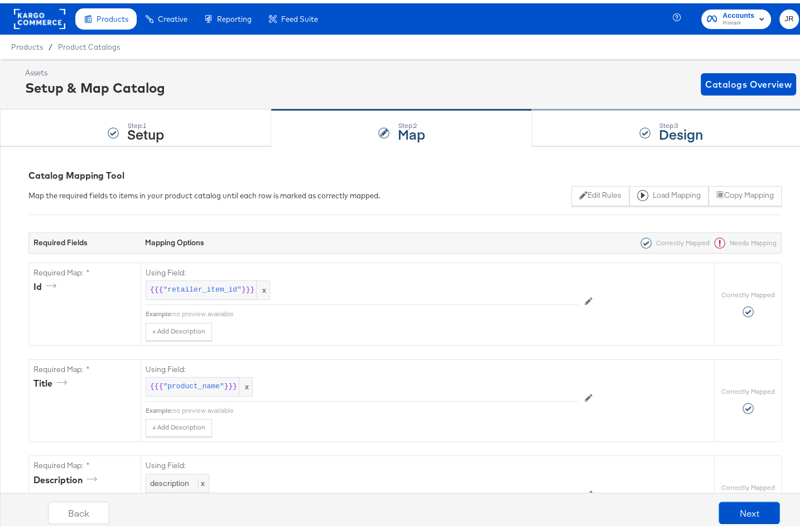
click at [578, 129] on div "Step: 3 Design" at bounding box center [672, 125] width 278 height 37
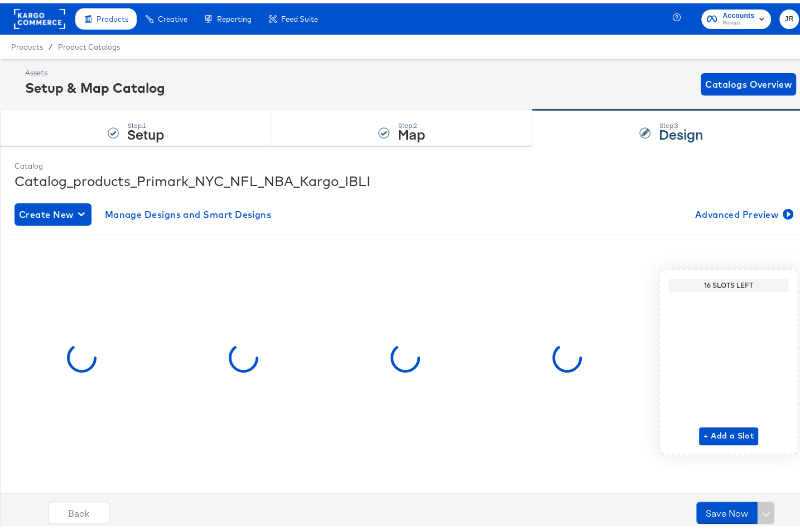
scroll to position [3, 0]
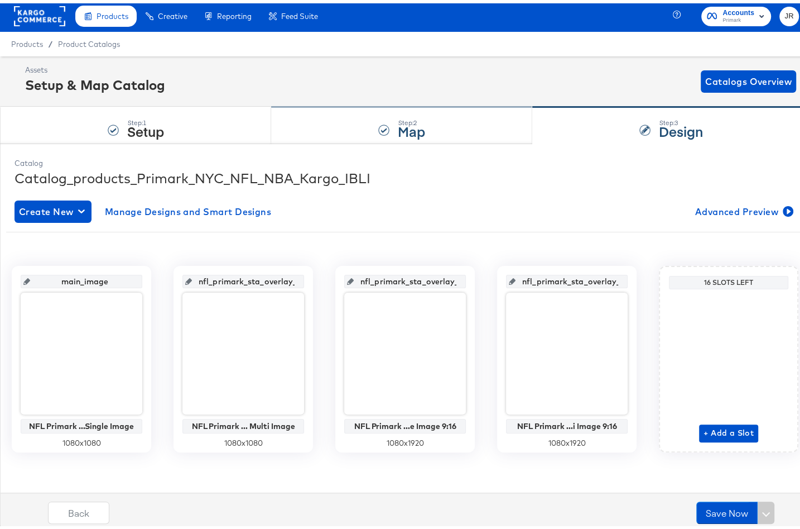
click at [323, 119] on div "Step: 2 Map" at bounding box center [401, 122] width 261 height 37
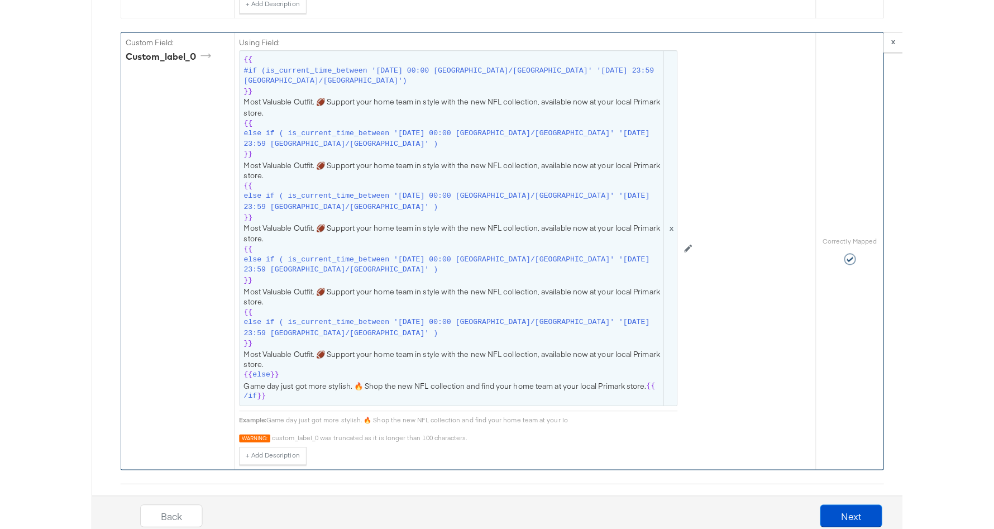
scroll to position [2612, 0]
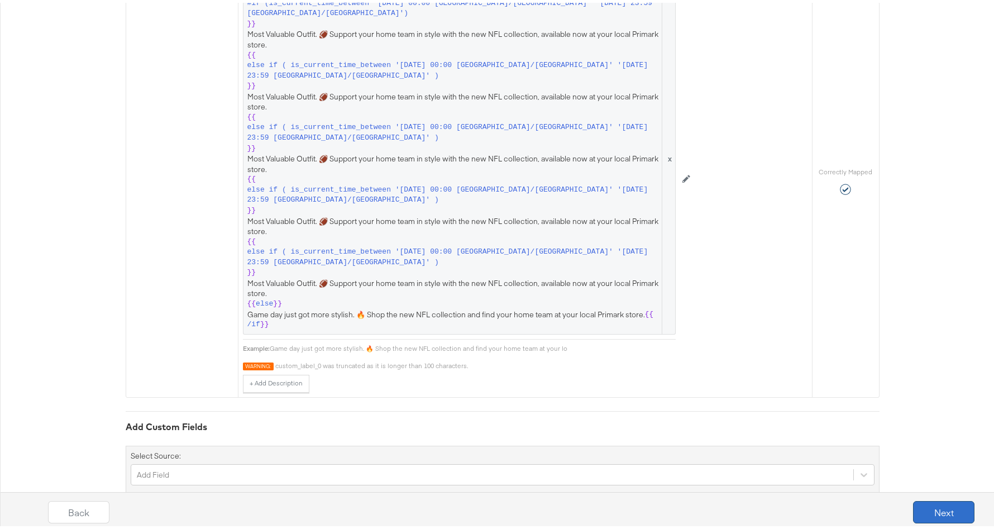
click at [941, 511] on button "Next" at bounding box center [943, 509] width 61 height 22
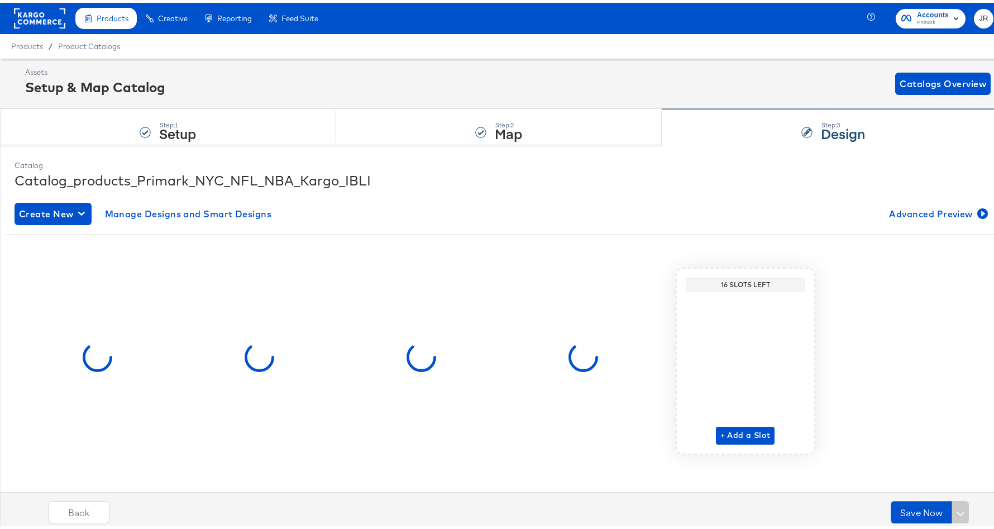
scroll to position [3, 0]
